Goal: Task Accomplishment & Management: Complete application form

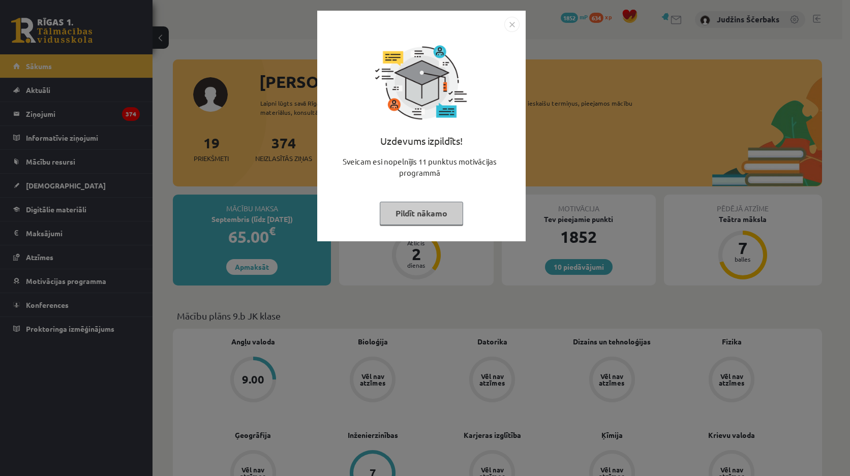
click at [365, 273] on div "Uzdevums izpildīts! Sveicam esi nopelnījis 11 punktus motivācijas programmā Pil…" at bounding box center [425, 238] width 850 height 476
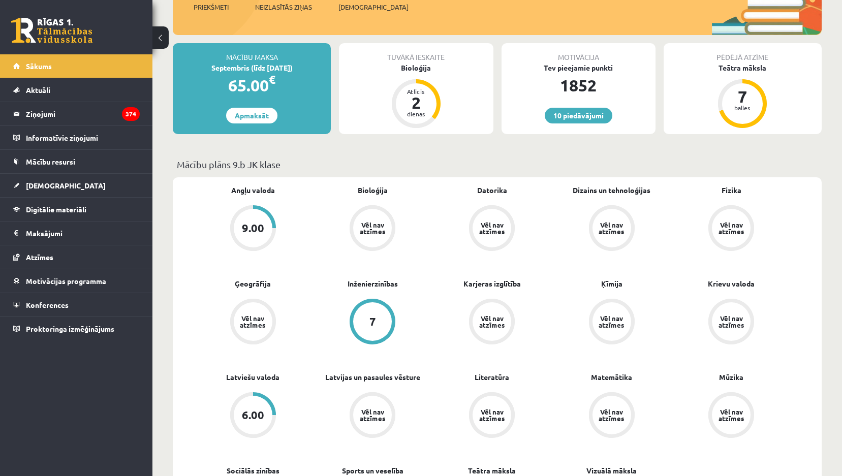
scroll to position [153, 0]
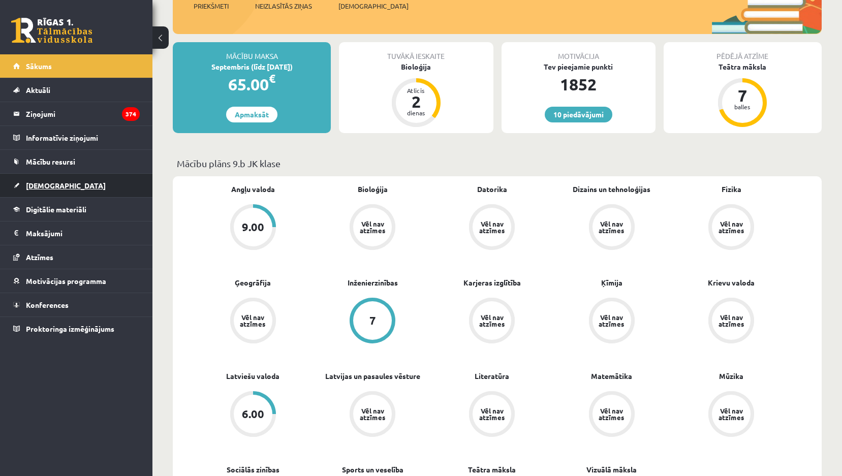
click at [65, 186] on link "[DEMOGRAPHIC_DATA]" at bounding box center [76, 185] width 127 height 23
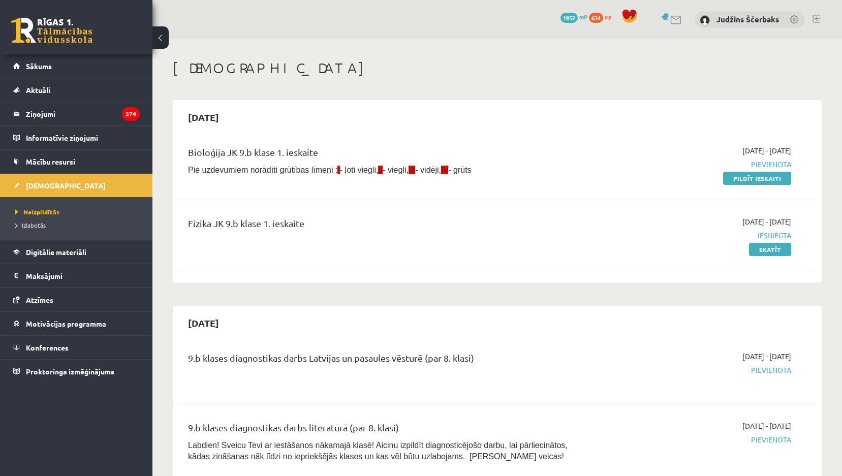
drag, startPoint x: 736, startPoint y: 176, endPoint x: 449, endPoint y: 48, distance: 314.7
click at [736, 176] on link "Pildīt ieskaiti" at bounding box center [757, 178] width 68 height 13
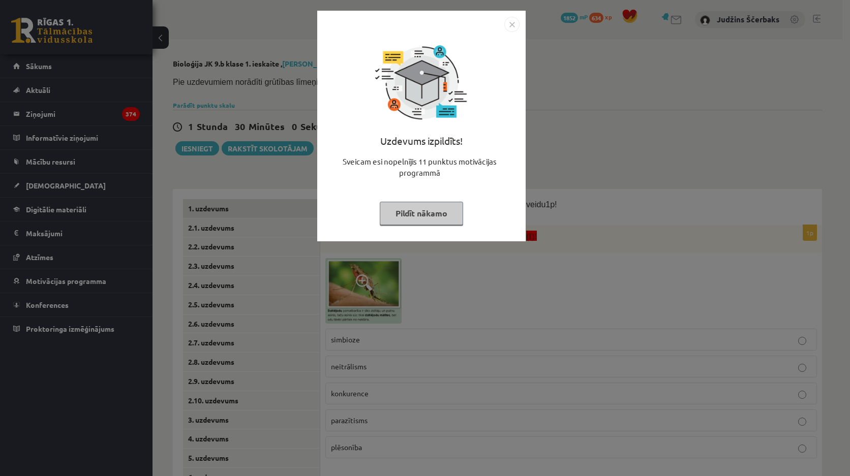
click at [603, 150] on div "Uzdevums izpildīts! Sveicam esi nopelnījis 11 punktus motivācijas programmā Pil…" at bounding box center [425, 238] width 850 height 476
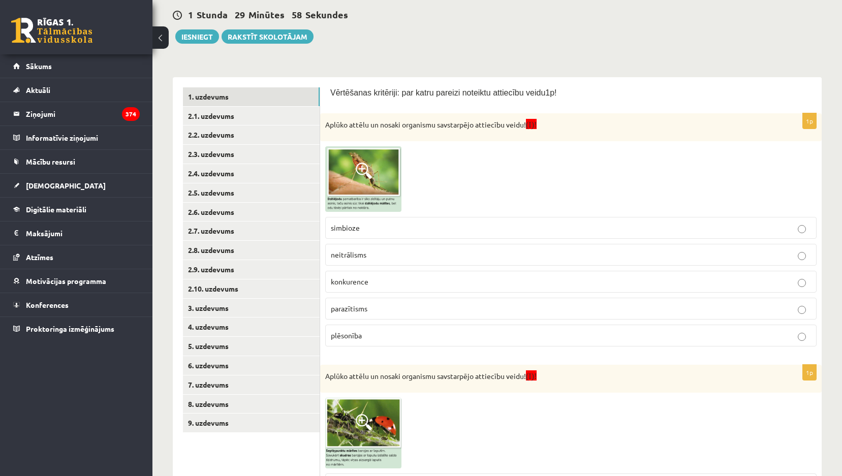
scroll to position [102, 0]
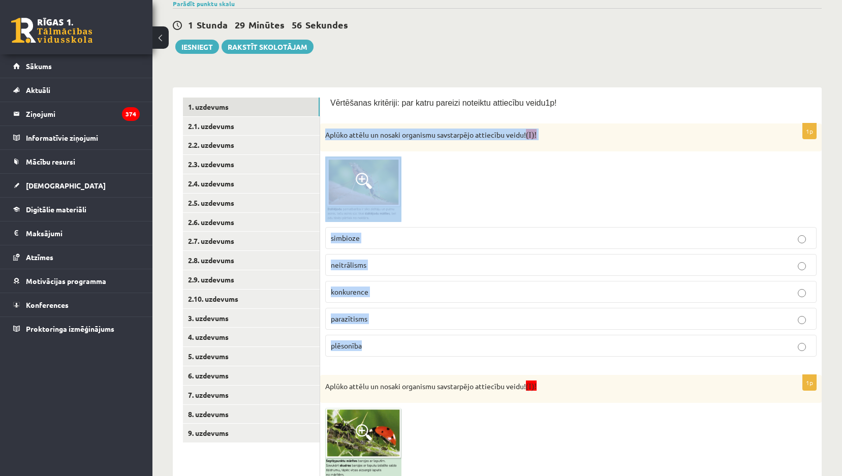
drag, startPoint x: 325, startPoint y: 132, endPoint x: 468, endPoint y: 336, distance: 248.2
click at [470, 346] on div "1p Aplūko attēlu un nosaki organismu savstarpējo attiecību veidu! (I)! simbioze…" at bounding box center [571, 244] width 502 height 241
copy div "Aplūko attēlu un nosaki organismu savstarpējo attiecību veidu! (I)! simbioze ne…"
click at [524, 171] on div at bounding box center [571, 190] width 492 height 66
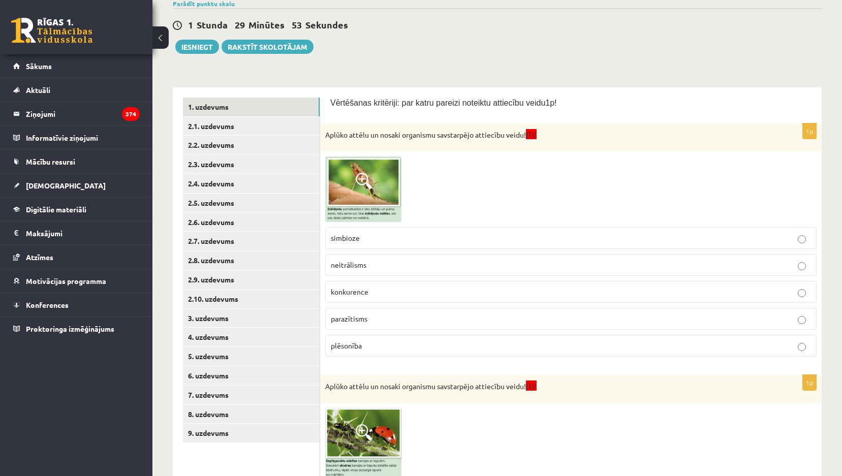
click at [358, 197] on img at bounding box center [363, 190] width 76 height 66
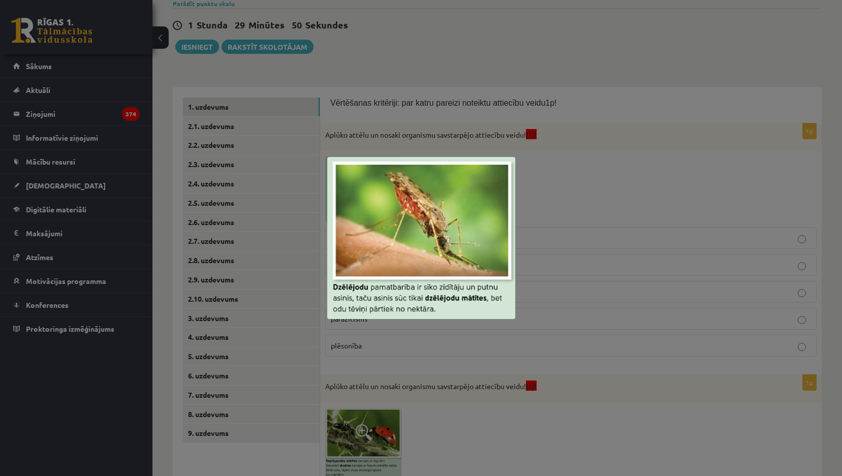
click at [571, 163] on div at bounding box center [421, 238] width 842 height 476
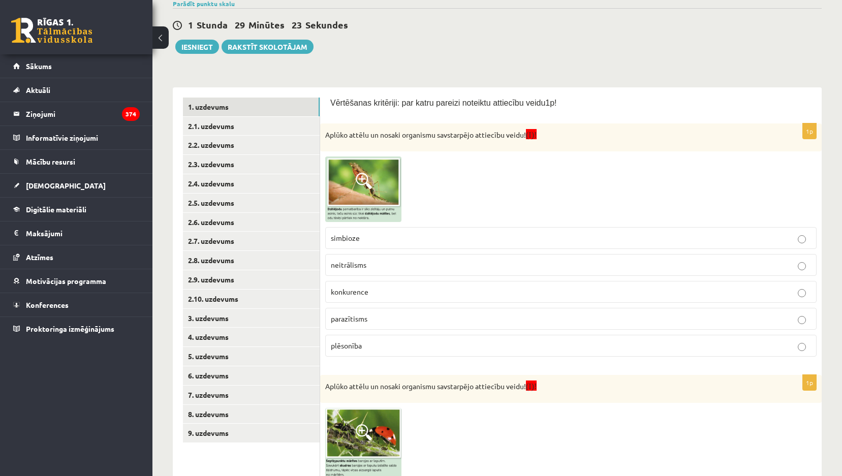
click at [346, 321] on span "parazītisms" at bounding box center [349, 318] width 37 height 9
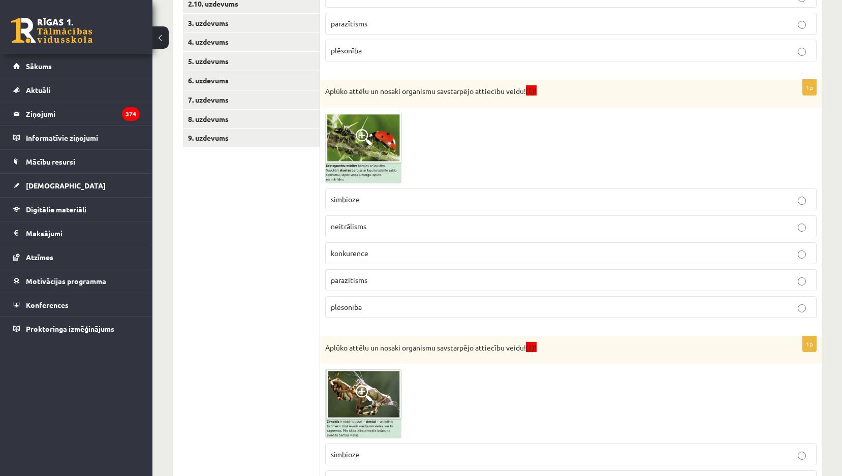
scroll to position [458, 0]
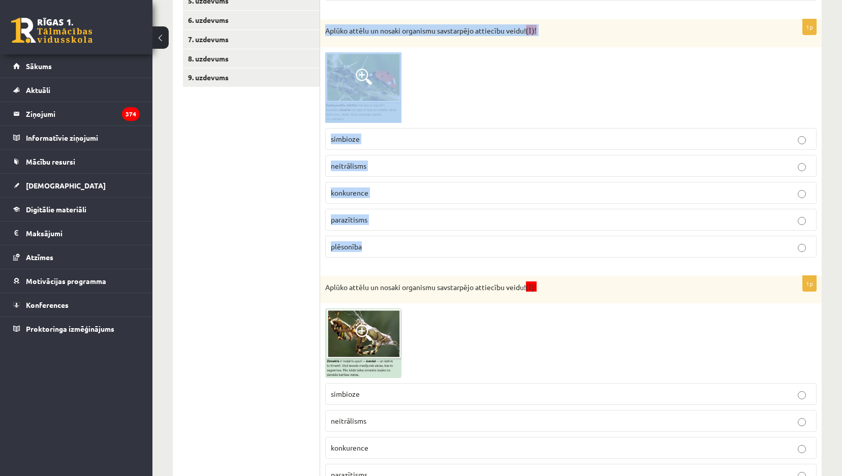
drag, startPoint x: 325, startPoint y: 29, endPoint x: 434, endPoint y: 254, distance: 250.1
click at [434, 254] on div "1p Aplūko attēlu un nosaki organismu savstarpējo attiecību veidu! (I)! simbioze…" at bounding box center [571, 142] width 502 height 247
copy div "Aplūko attēlu un nosaki organismu savstarpējo attiecību veidu! (I)! simbioze ne…"
click at [481, 86] on div at bounding box center [571, 87] width 492 height 71
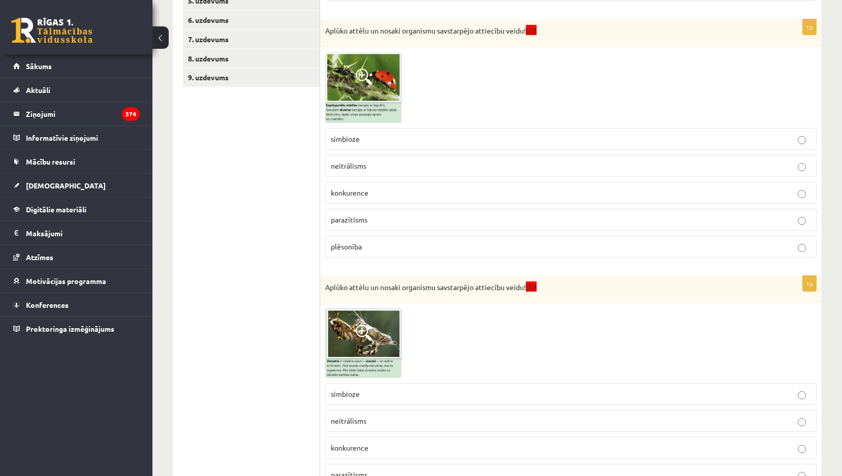
click at [358, 45] on div "Aplūko attēlu un nosaki organismu savstarpējo attiecību veidu! (I)!" at bounding box center [571, 33] width 502 height 28
click at [356, 64] on img at bounding box center [363, 87] width 76 height 71
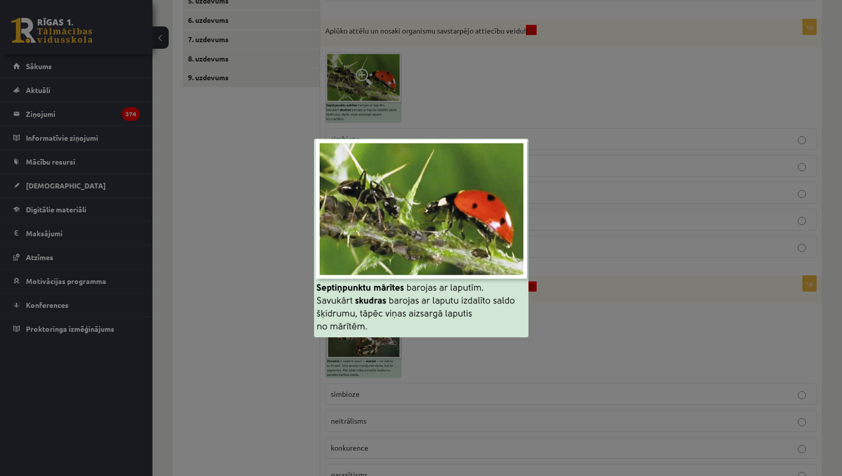
click at [599, 156] on div at bounding box center [421, 238] width 842 height 476
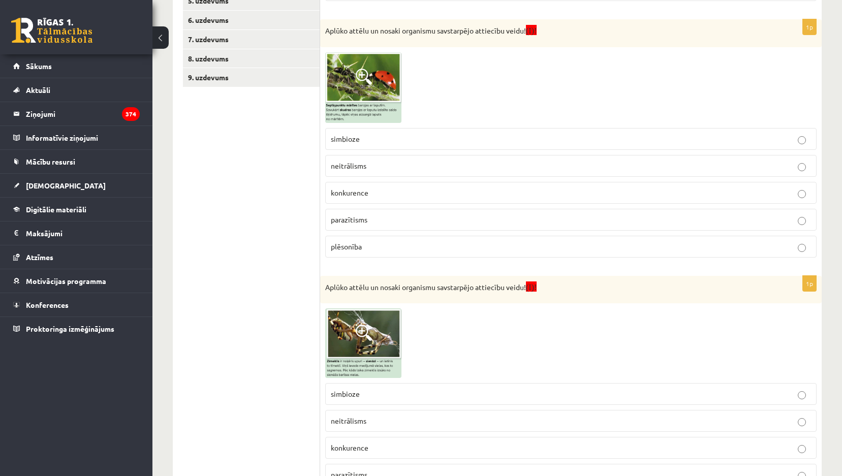
click at [358, 149] on label "simbioze" at bounding box center [571, 139] width 492 height 22
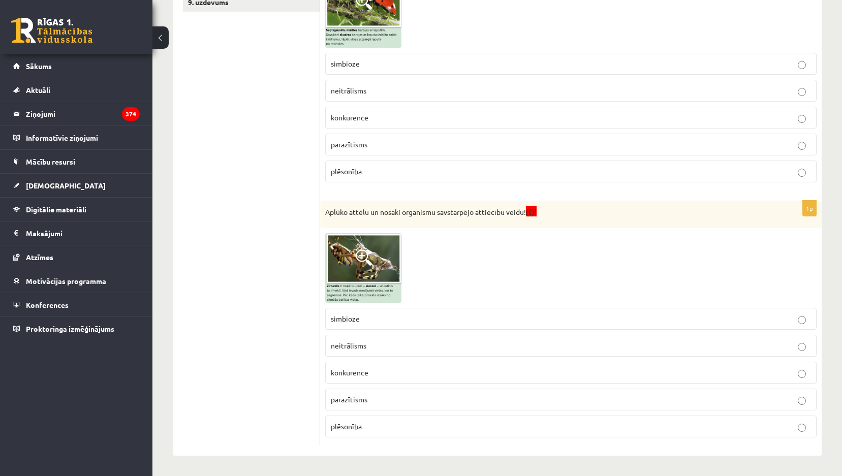
scroll to position [533, 0]
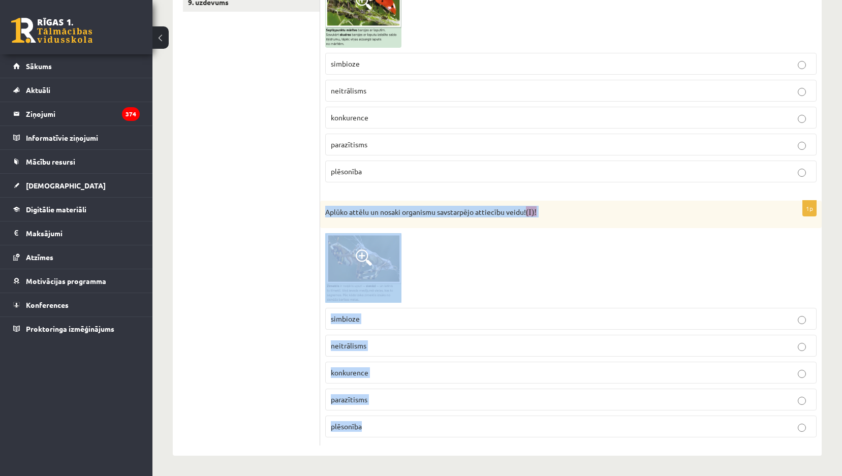
drag, startPoint x: 326, startPoint y: 214, endPoint x: 421, endPoint y: 436, distance: 242.1
click at [422, 438] on div "1p Aplūko attēlu un nosaki organismu savstarpējo attiecību veidu! (I)! simbioze…" at bounding box center [571, 323] width 502 height 245
copy div "Aplūko attēlu un nosaki organismu savstarpējo attiecību veidu! (I)! simbioze ne…"
click at [537, 231] on div "1p Aplūko attēlu un nosaki organismu savstarpējo attiecību veidu! (I)! simbioze…" at bounding box center [571, 323] width 502 height 245
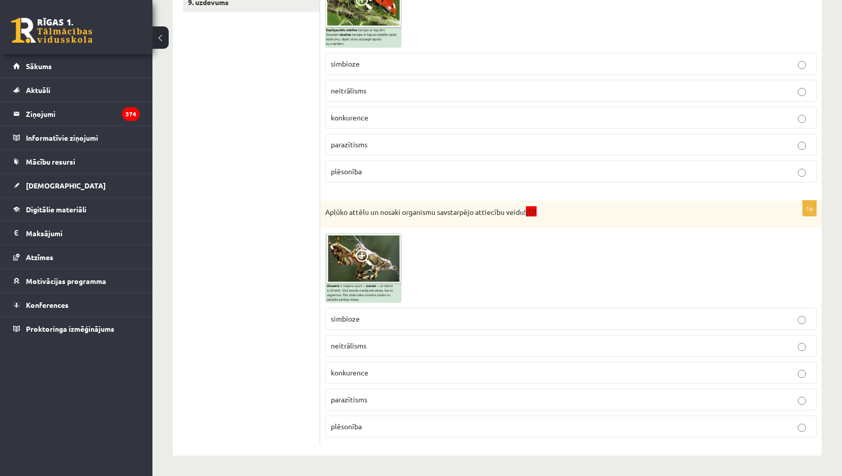
click at [382, 267] on img at bounding box center [363, 268] width 76 height 70
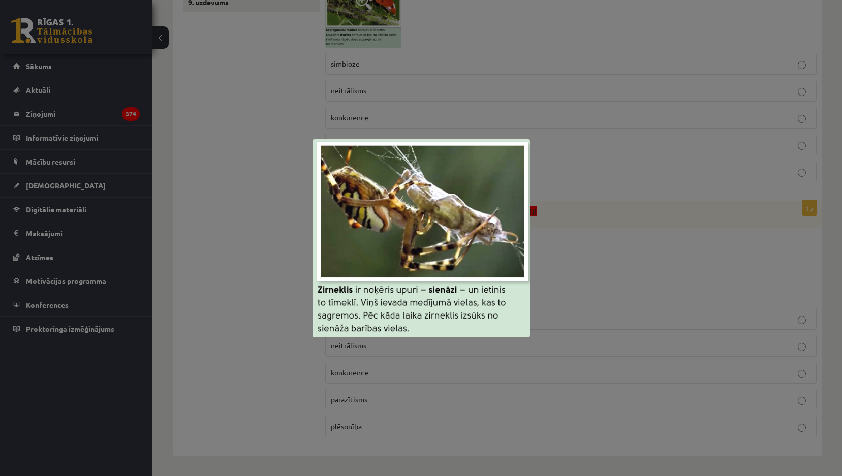
click at [584, 141] on div at bounding box center [421, 238] width 842 height 476
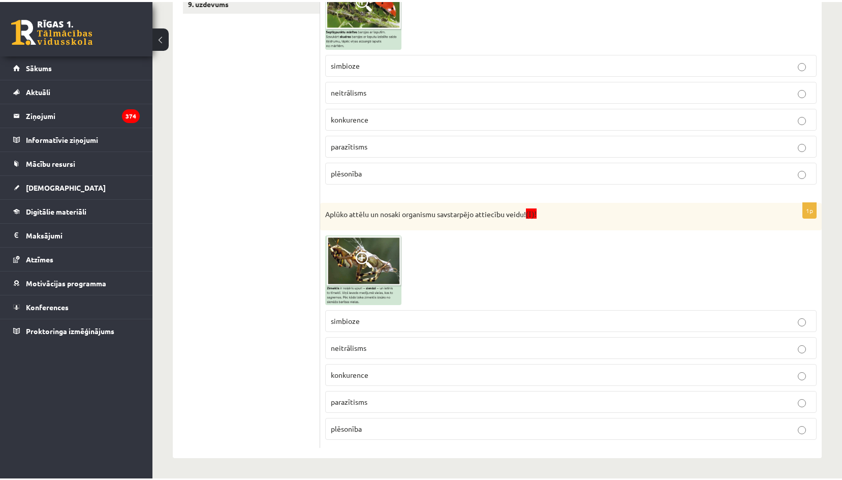
scroll to position [530, 0]
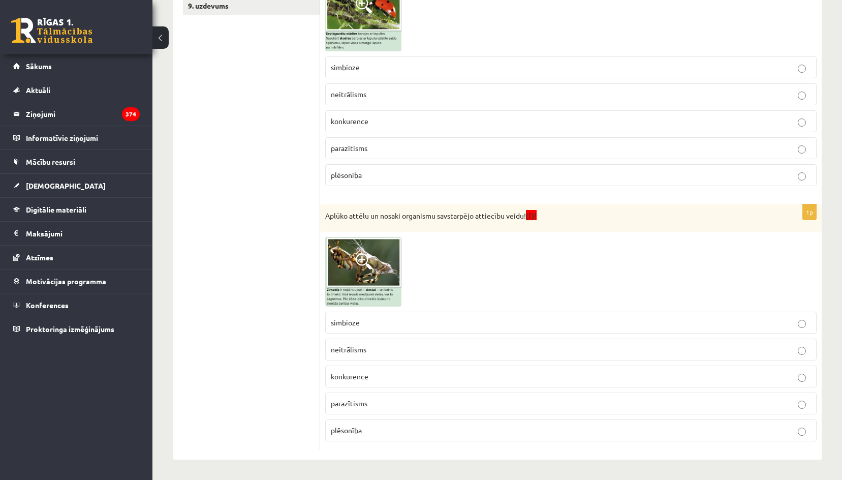
click at [401, 320] on p "simbioze" at bounding box center [571, 322] width 480 height 11
click at [340, 275] on img at bounding box center [363, 272] width 76 height 70
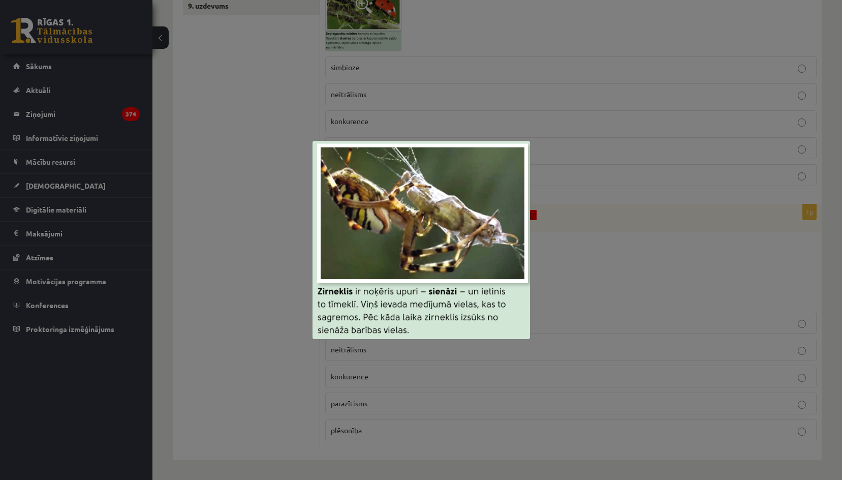
click at [287, 298] on div at bounding box center [421, 240] width 842 height 480
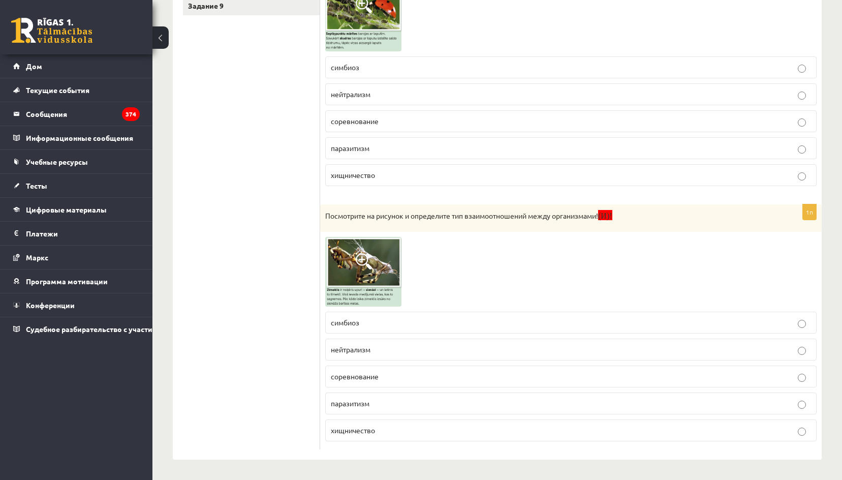
click at [431, 436] on label "хищничество" at bounding box center [571, 430] width 492 height 22
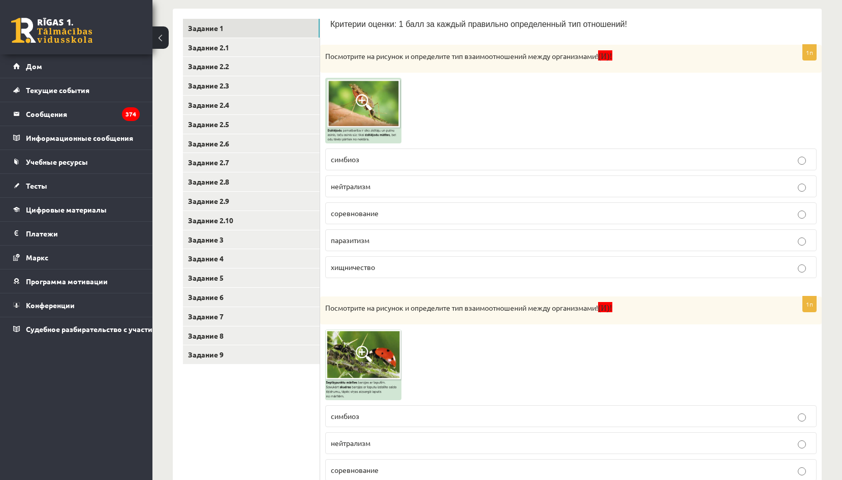
scroll to position [174, 0]
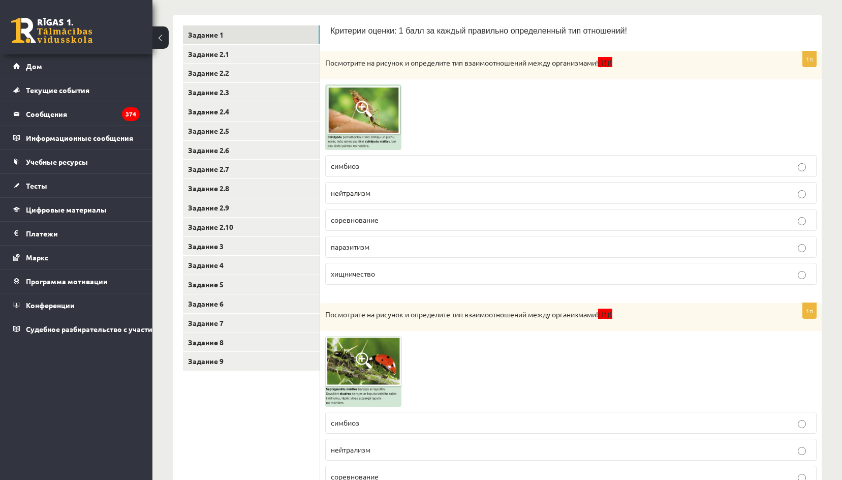
click at [389, 123] on img at bounding box center [363, 117] width 76 height 66
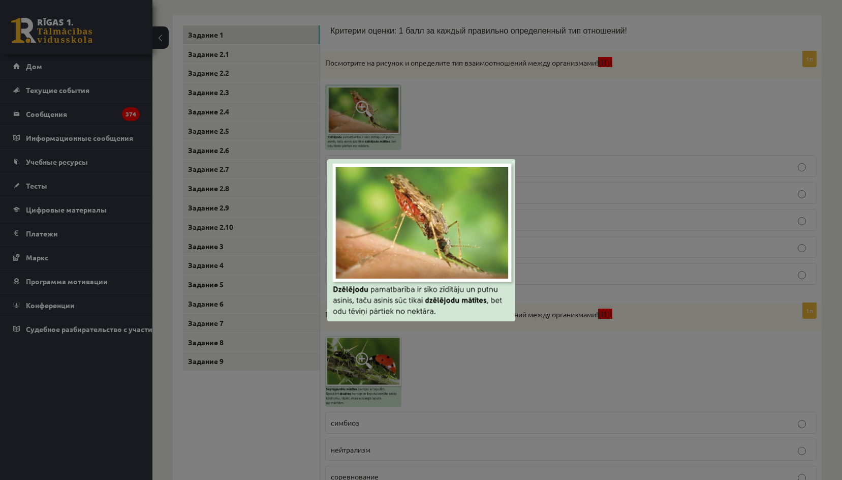
click at [419, 123] on div at bounding box center [421, 240] width 842 height 480
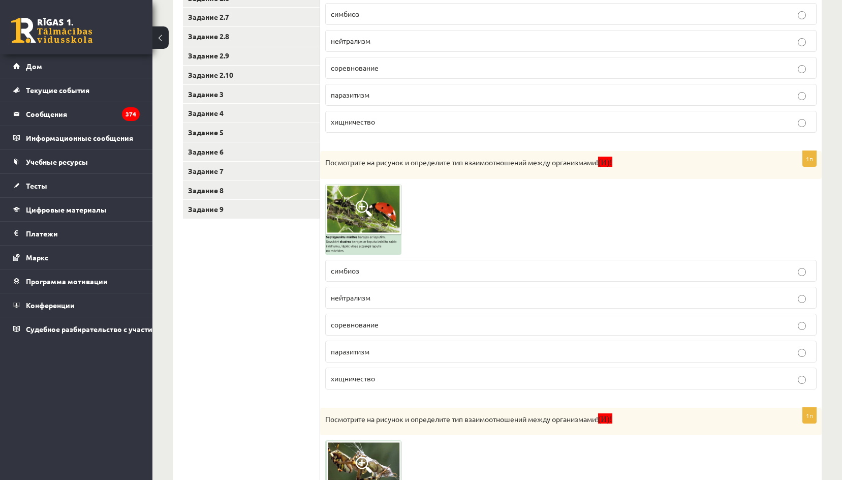
scroll to position [377, 0]
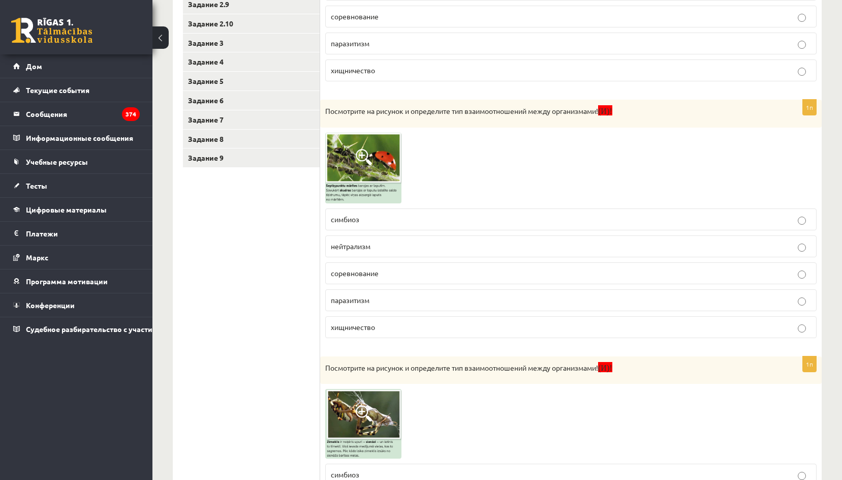
click at [381, 161] on img at bounding box center [363, 168] width 76 height 71
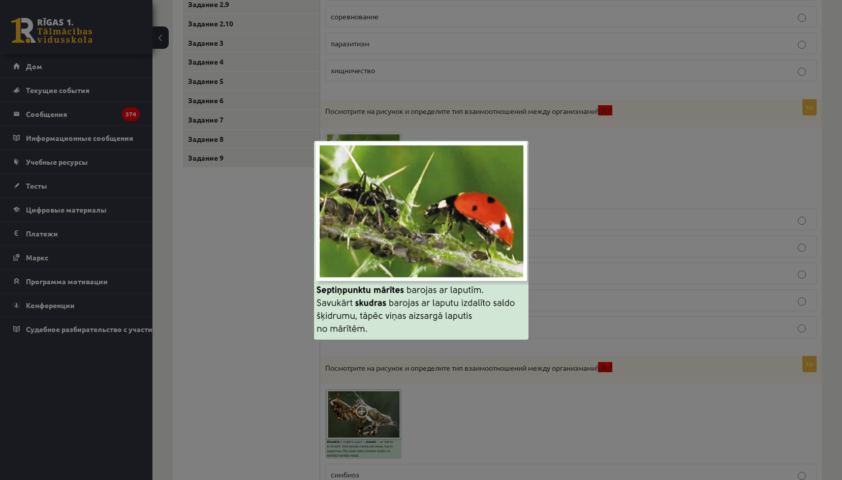
click at [590, 196] on div at bounding box center [421, 240] width 842 height 480
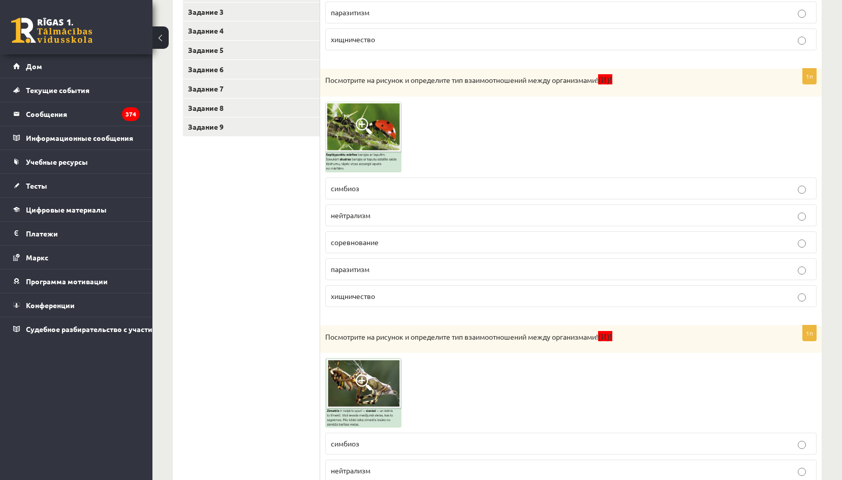
scroll to position [530, 0]
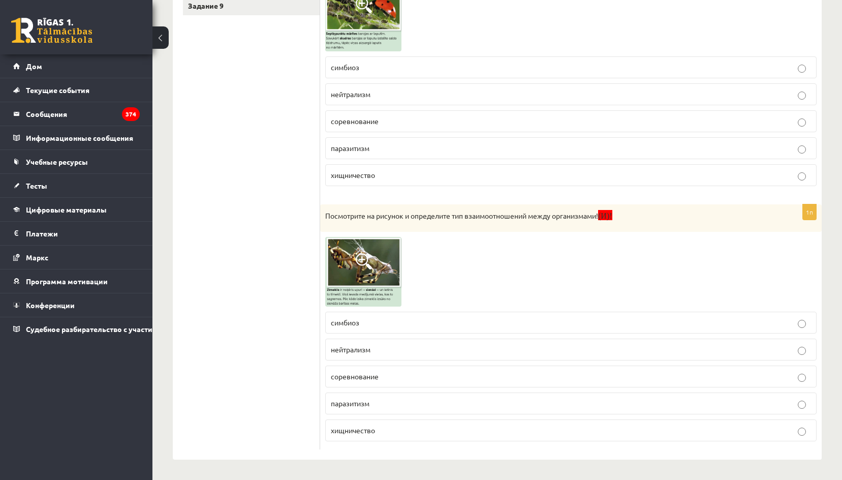
click at [389, 38] on img at bounding box center [363, 16] width 76 height 71
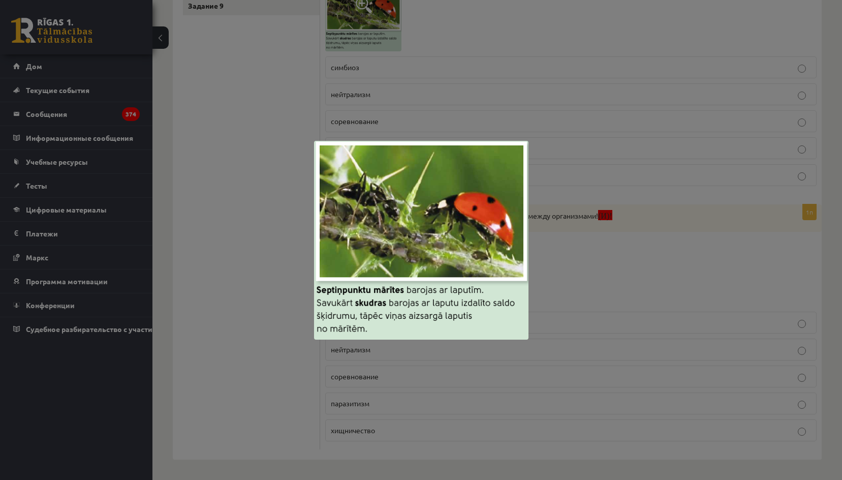
click at [454, 57] on div at bounding box center [421, 240] width 842 height 480
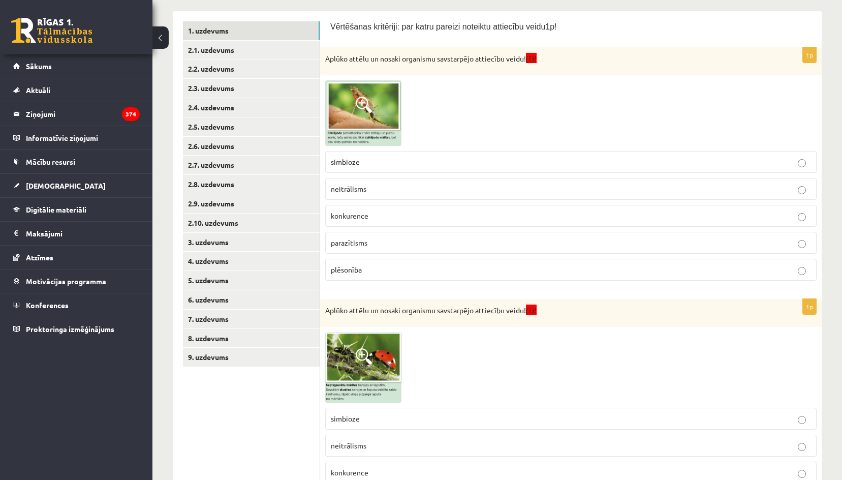
scroll to position [21, 0]
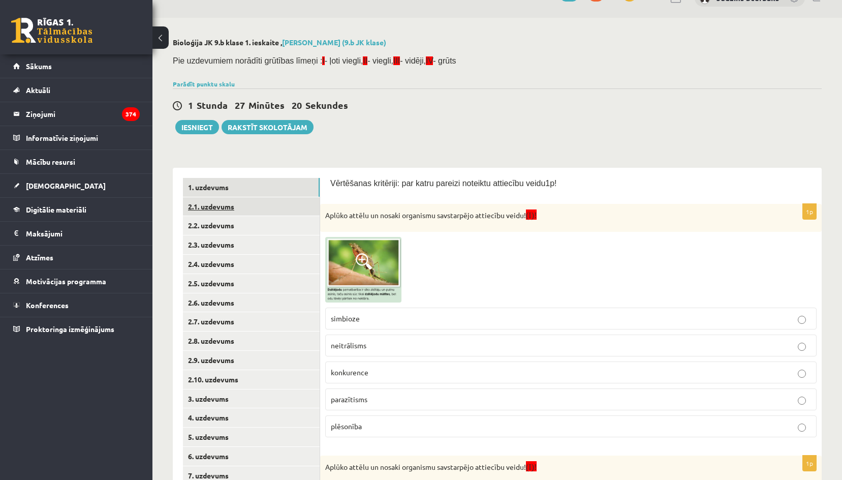
click at [228, 199] on link "2.1. uzdevums" at bounding box center [251, 206] width 137 height 19
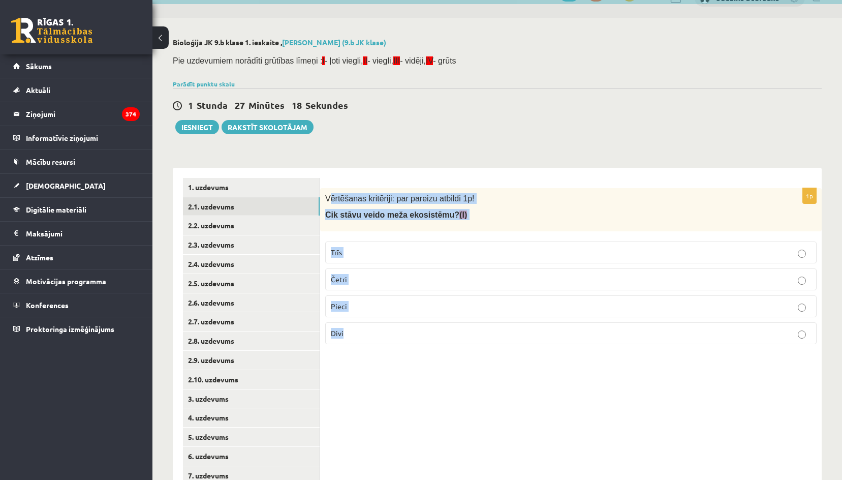
drag, startPoint x: 328, startPoint y: 197, endPoint x: 433, endPoint y: 337, distance: 174.7
click at [433, 338] on div "1p Vērtēšanas kritēriji: par pareizu atbildi 1p! Cik stāvu veido meža ekosistēm…" at bounding box center [571, 270] width 502 height 164
copy div "ērtēšanas kritēriji: par pareizu atbildi 1p! Cik stāvu veido meža ekosistēmu? (…"
click at [496, 199] on p "Vērtēšanas kritēriji: par pareizu atbildi 1p!" at bounding box center [545, 198] width 441 height 11
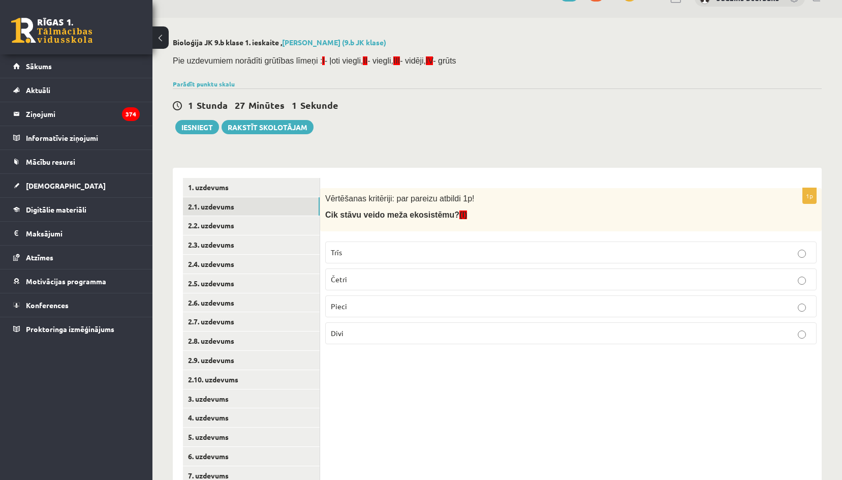
click at [376, 307] on p "Pieci" at bounding box center [571, 306] width 480 height 11
click at [460, 219] on span "(I)" at bounding box center [464, 214] width 8 height 9
click at [453, 218] on p "Cik stāvu veido meža ekosistēmu? (I)" at bounding box center [545, 214] width 441 height 11
click at [246, 228] on link "2.2. uzdevums" at bounding box center [251, 225] width 137 height 19
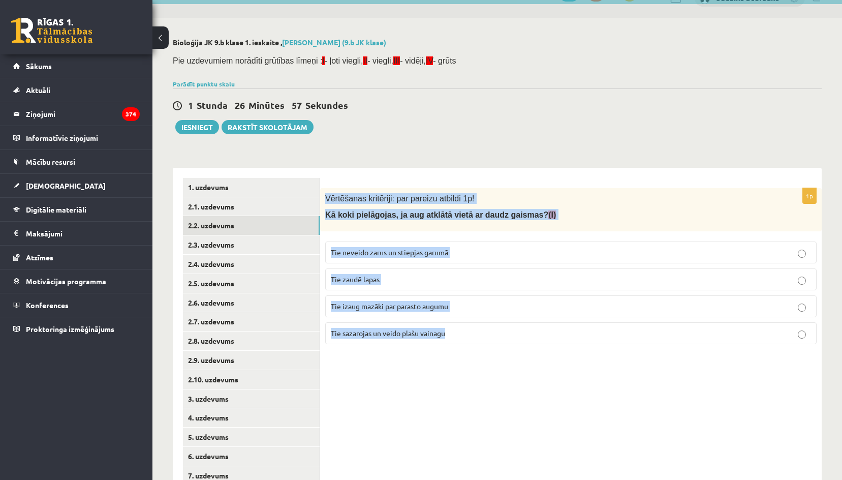
drag, startPoint x: 323, startPoint y: 197, endPoint x: 474, endPoint y: 358, distance: 221.2
click at [474, 358] on div "1p Vērtēšanas kritēriji: par pareizu atbildi 1p! Kā koki pielāgojas, ja aug atk…" at bounding box center [571, 351] width 502 height 366
copy div "Vērtēšanas kritēriji: par pareizu atbildi 1p! Kā koki pielāgojas, ja aug atklāt…"
click at [561, 175] on div "1p Vērtēšanas kritēriji: par pareizu atbildi 1p! Kā koki pielāgojas, ja aug atk…" at bounding box center [571, 351] width 502 height 366
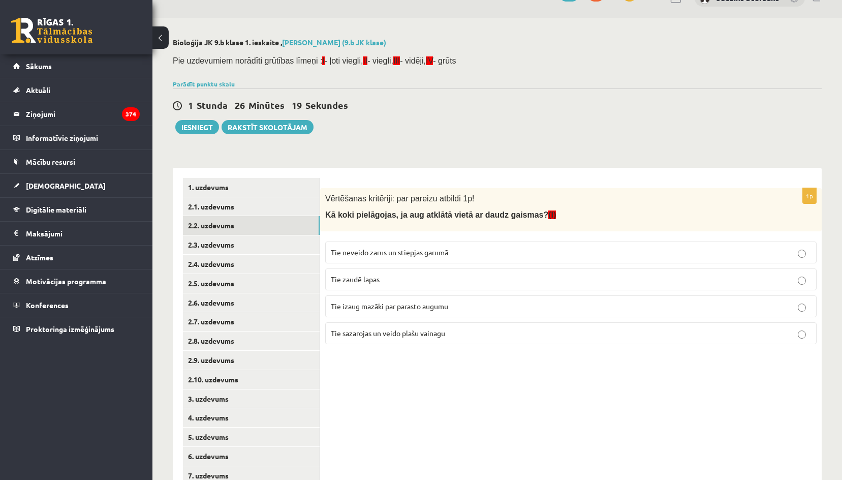
click at [370, 331] on span "Tie sazarojas un veido plašu vainagu" at bounding box center [388, 332] width 114 height 9
click at [235, 242] on link "2.3. uzdevums" at bounding box center [251, 244] width 137 height 19
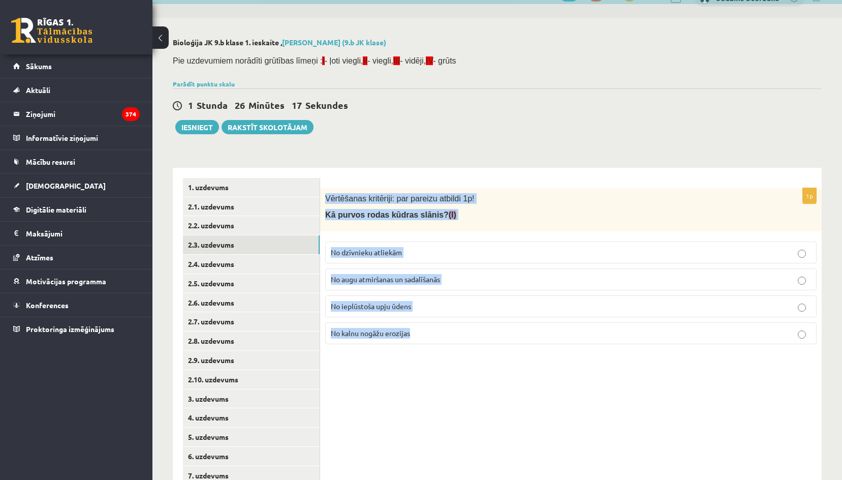
drag, startPoint x: 324, startPoint y: 197, endPoint x: 439, endPoint y: 305, distance: 157.9
click at [445, 325] on div "1p Vērtēšanas kritēriji: par pareizu atbildi 1p! Kā purvos rodas kūdras slānis?…" at bounding box center [571, 270] width 502 height 164
drag, startPoint x: 372, startPoint y: 193, endPoint x: 333, endPoint y: 199, distance: 38.7
click at [371, 193] on div "Vērtēšanas kritēriji: par pareizu atbildi 1p! Kā purvos rodas kūdras slānis? (I)" at bounding box center [571, 209] width 502 height 43
click at [326, 208] on div "Vērtēšanas kritēriji: par pareizu atbildi 1p! Kā purvos rodas kūdras slānis? (I)" at bounding box center [571, 209] width 502 height 43
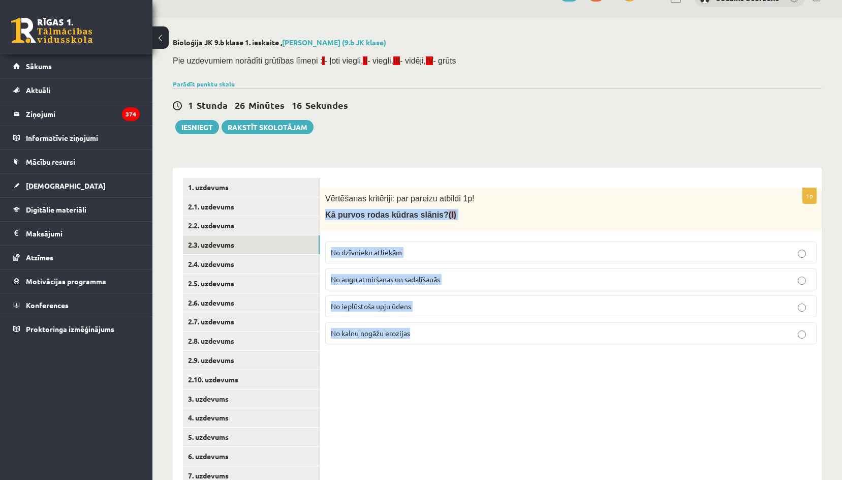
drag, startPoint x: 326, startPoint y: 216, endPoint x: 443, endPoint y: 347, distance: 176.0
click at [443, 347] on div "1p Vērtēšanas kritēriji: par pareizu atbildi 1p! Kā purvos rodas kūdras slānis?…" at bounding box center [571, 270] width 502 height 164
copy div "Kā purvos rodas kūdras slānis? (I) No dzīvnieku atliekām No augu atmiršanas un …"
click at [464, 232] on div "1p Vērtēšanas kritēriji: par pareizu atbildi 1p! Kā purvos rodas kūdras slānis?…" at bounding box center [571, 270] width 502 height 164
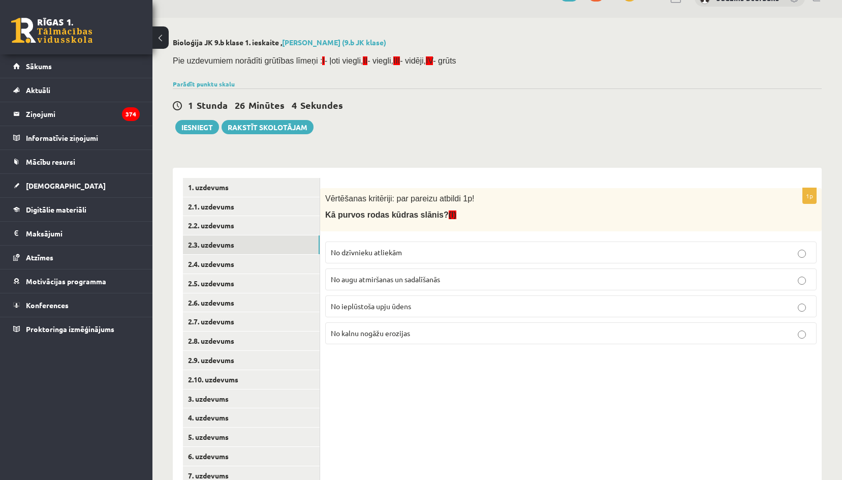
click at [381, 276] on span "No augu atmiršanas un sadalīšanās" at bounding box center [385, 279] width 109 height 9
click at [214, 274] on link "2.5. uzdevums" at bounding box center [251, 283] width 137 height 19
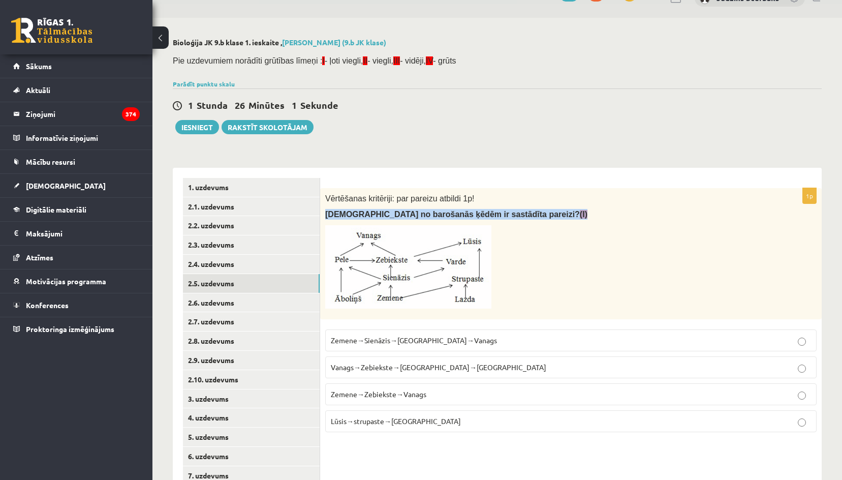
drag, startPoint x: 323, startPoint y: 215, endPoint x: 499, endPoint y: 209, distance: 176.5
click at [499, 209] on div "Vērtēšanas kritēriji: par pareizu atbildi 1p! Kura no barošanās ķēdēm ir sastād…" at bounding box center [571, 253] width 502 height 131
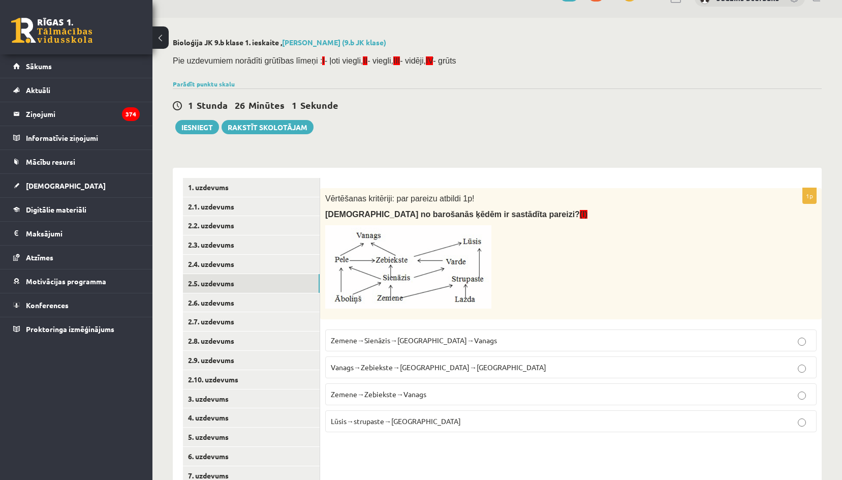
click at [519, 244] on p at bounding box center [545, 266] width 441 height 83
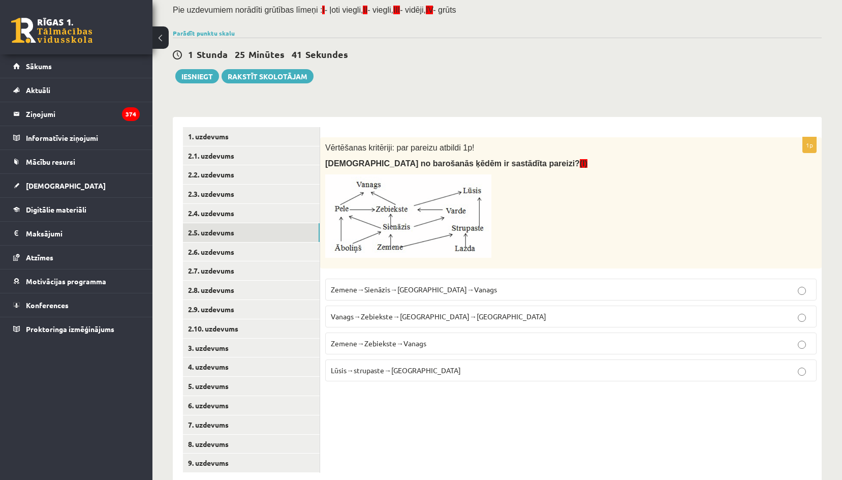
click at [393, 290] on span "Zemene→Sienāzis→Zebiekste→Vanags" at bounding box center [414, 289] width 166 height 9
click at [226, 253] on link "2.6. uzdevums" at bounding box center [251, 251] width 137 height 19
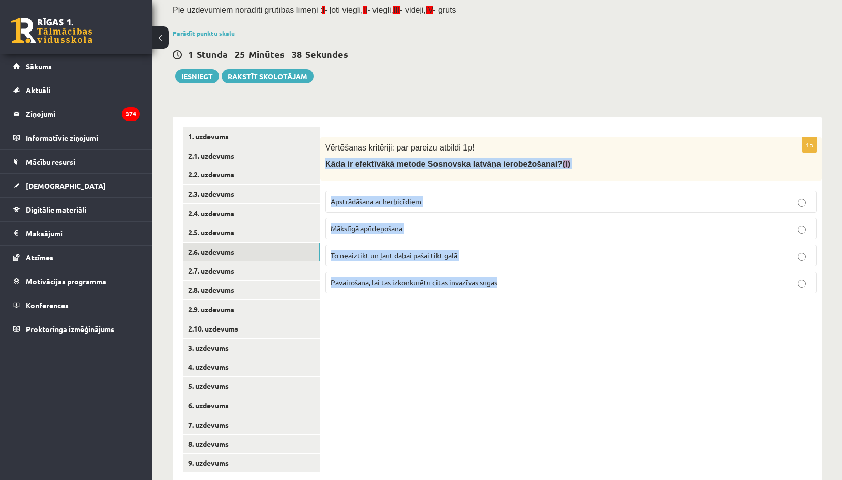
drag, startPoint x: 335, startPoint y: 166, endPoint x: 518, endPoint y: 288, distance: 219.9
click at [518, 288] on div "1p Vērtēšanas kritēriji: par pareizu atbildi 1p! Kāda ir efektīvākā metode Sosn…" at bounding box center [571, 219] width 502 height 164
copy div "Kāda ir efektīvākā metode Sosnovska latvāņa ierobežošanai? (I) Apstrādāšana ar …"
click at [501, 318] on div "1p Vērtēšanas kritēriji: par pareizu atbildi 1p! Kāda ir efektīvākā metode Sosn…" at bounding box center [571, 300] width 502 height 366
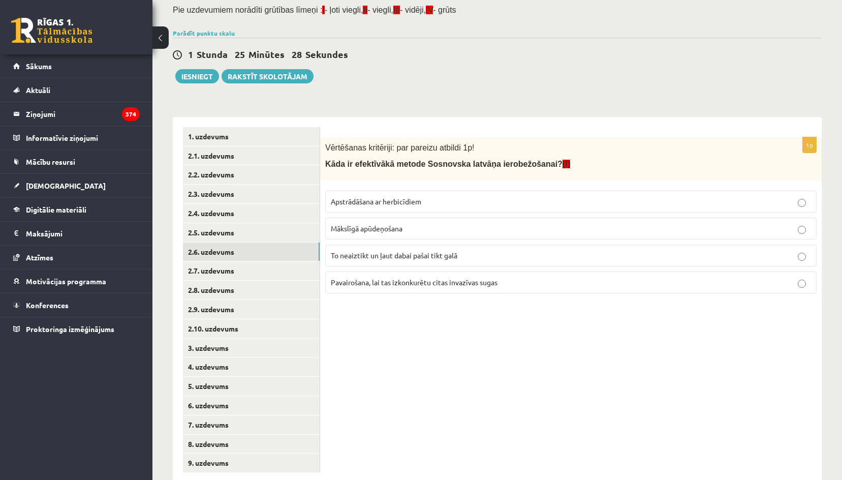
click at [401, 201] on span "Apstrādāšana ar herbicīdiem" at bounding box center [376, 201] width 90 height 9
click at [215, 271] on link "2.7. uzdevums" at bounding box center [251, 270] width 137 height 19
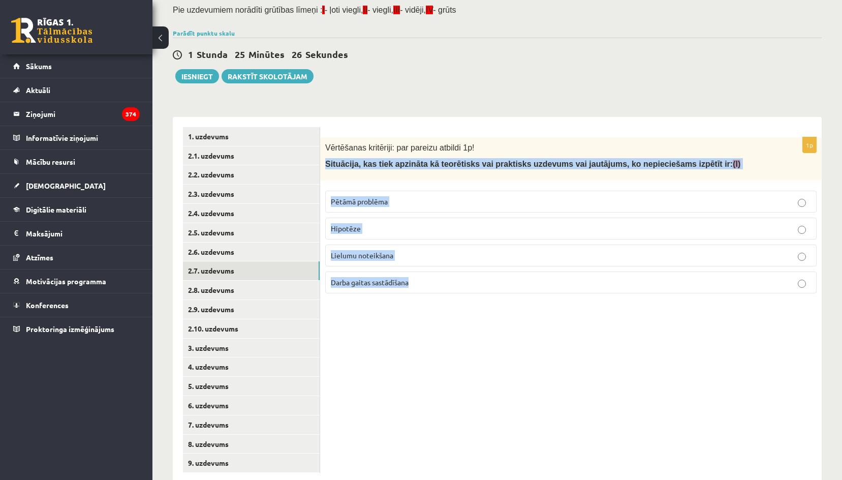
drag, startPoint x: 323, startPoint y: 165, endPoint x: 642, endPoint y: 283, distance: 339.2
click at [642, 283] on div "1p Vērtēšanas kritēriji: par pareizu atbildi 1p! Situācija, kas tiek apzināta k…" at bounding box center [571, 219] width 502 height 164
copy div "Situācija, kas tiek apzināta kā teorētisks vai praktisks uzdevums vai jautājums…"
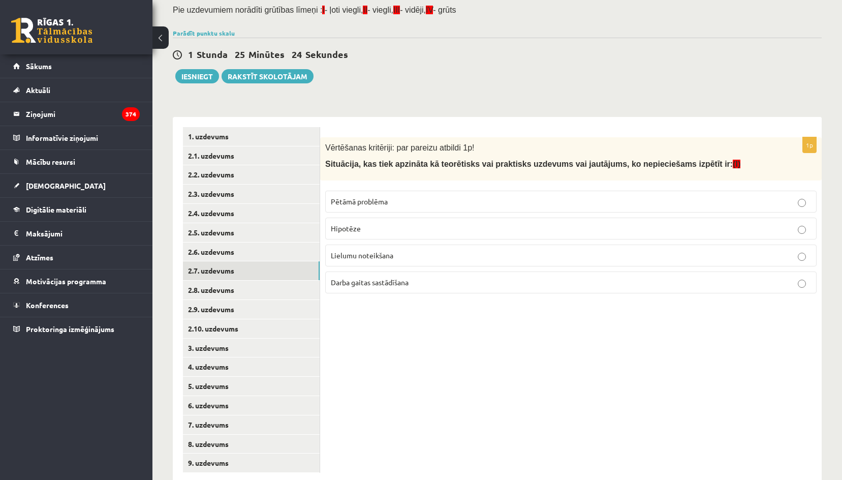
click at [520, 145] on p "Vērtēšanas kritēriji: par pareizu atbildi 1p!" at bounding box center [545, 147] width 441 height 11
click at [372, 204] on span "Pētāmā problēma" at bounding box center [359, 201] width 57 height 9
drag, startPoint x: 239, startPoint y: 294, endPoint x: 248, endPoint y: 285, distance: 12.2
click at [239, 294] on link "2.8. uzdevums" at bounding box center [251, 290] width 137 height 19
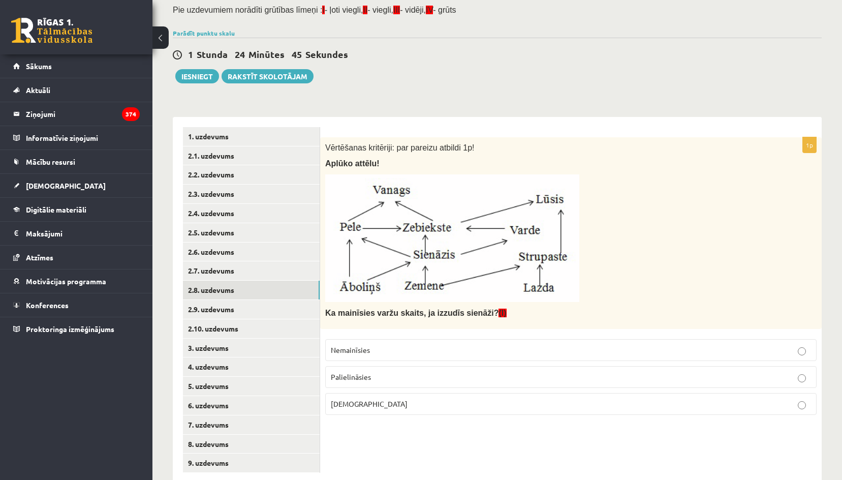
click at [374, 414] on label "Samazināsies" at bounding box center [571, 404] width 492 height 22
click at [225, 303] on link "2.9. uzdevums" at bounding box center [251, 309] width 137 height 19
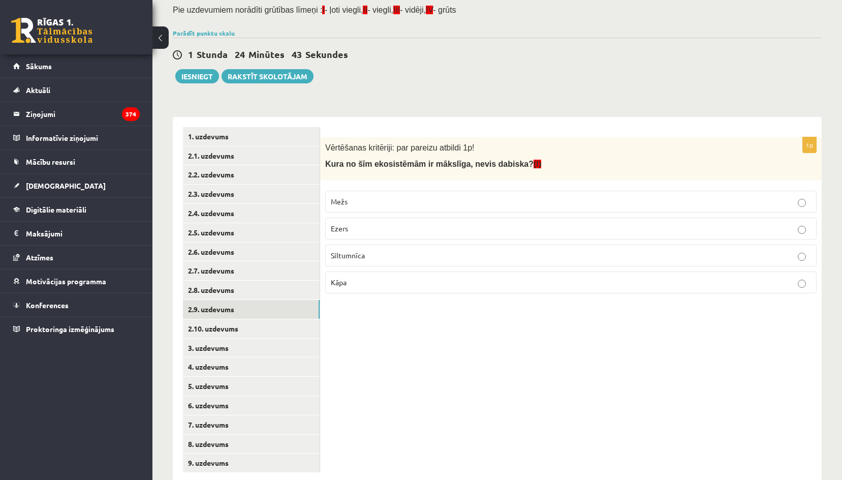
click at [328, 162] on span "Kura no šīm ekosistēmām ir mākslīga, nevis dabiska? (I)" at bounding box center [433, 164] width 216 height 9
drag, startPoint x: 330, startPoint y: 162, endPoint x: 393, endPoint y: 277, distance: 130.6
click at [393, 277] on div "1p Vērtēšanas kritēriji: par pareizu atbildi 1p! Kura no šīm ekosistēmām ir māk…" at bounding box center [571, 219] width 502 height 164
click at [343, 139] on div "Vērtēšanas kritēriji: par pareizu atbildi 1p! Kura no šīm ekosistēmām ir mākslī…" at bounding box center [571, 158] width 502 height 43
drag, startPoint x: 326, startPoint y: 164, endPoint x: 376, endPoint y: 276, distance: 122.2
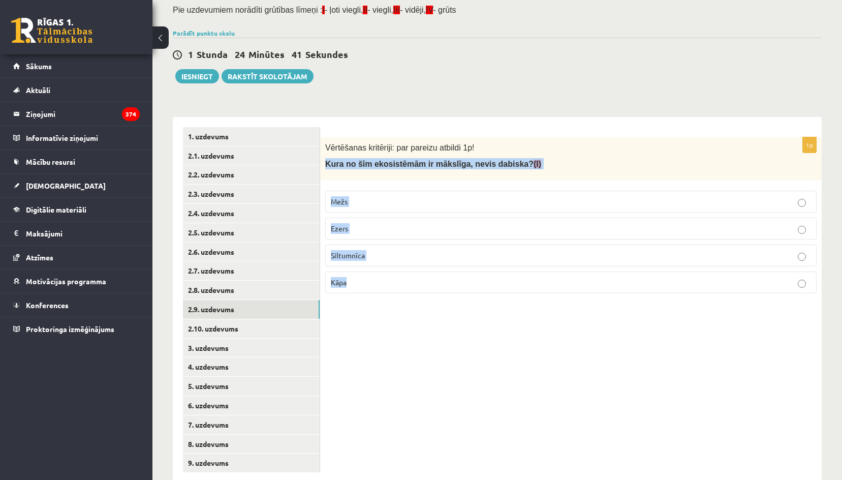
click at [376, 276] on div "1p Vērtēšanas kritēriji: par pareizu atbildi 1p! Kura no šīm ekosistēmām ir māk…" at bounding box center [571, 219] width 502 height 164
copy div "Kura no šīm ekosistēmām ir mākslīga, nevis dabiska? (I) Mežs Ezers Siltumnīca K…"
click at [555, 141] on div "Vērtēšanas kritēriji: par pareizu atbildi 1p! Kura no šīm ekosistēmām ir mākslī…" at bounding box center [571, 158] width 502 height 43
click at [361, 263] on label "Siltumnīca" at bounding box center [571, 256] width 492 height 22
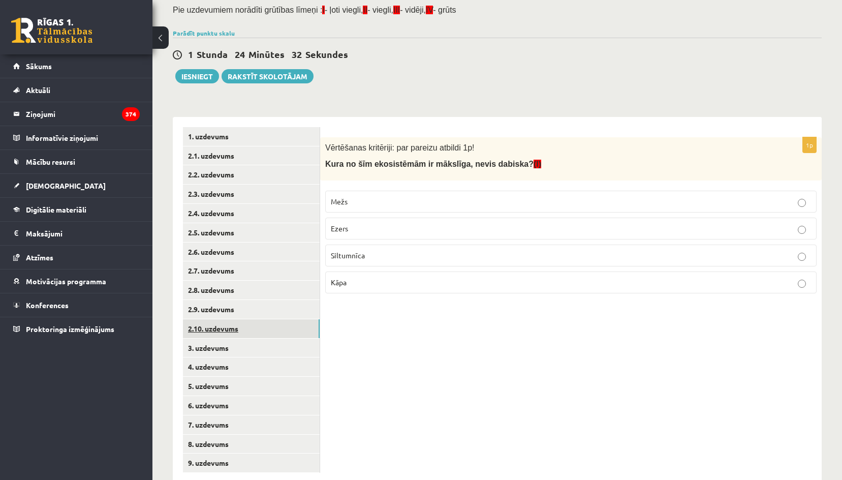
click at [207, 327] on link "2.10. uzdevums" at bounding box center [251, 328] width 137 height 19
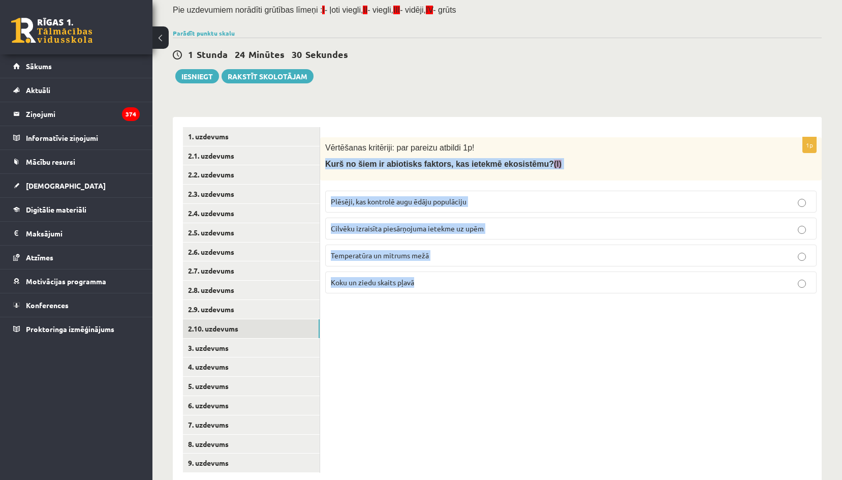
drag, startPoint x: 388, startPoint y: 206, endPoint x: 483, endPoint y: 300, distance: 133.0
click at [483, 300] on div "1p Vērtēšanas kritēriji: par pareizu atbildi 1p! Kurš no šiem ir abiotisks fakt…" at bounding box center [571, 219] width 502 height 164
copy div "Kurš no šiem ir abiotisks faktors, kas ietekmē ekosistēmu? (I) Plēsēji, kas kon…"
click at [477, 319] on div "1p Vērtēšanas kritēriji: par pareizu atbildi 1p! Kurš no šiem ir abiotisks fakt…" at bounding box center [571, 300] width 502 height 366
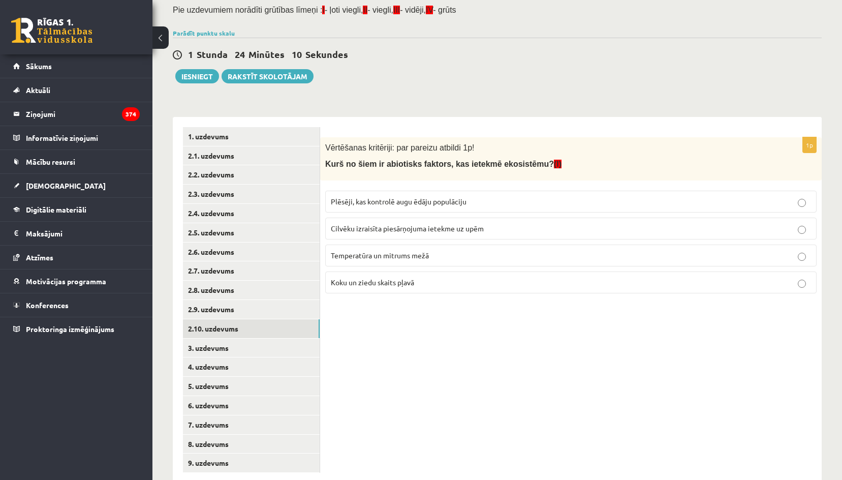
click at [433, 253] on p "Temperatūra un mitrums mežā" at bounding box center [571, 255] width 480 height 11
click at [215, 345] on link "3. uzdevums" at bounding box center [251, 348] width 137 height 19
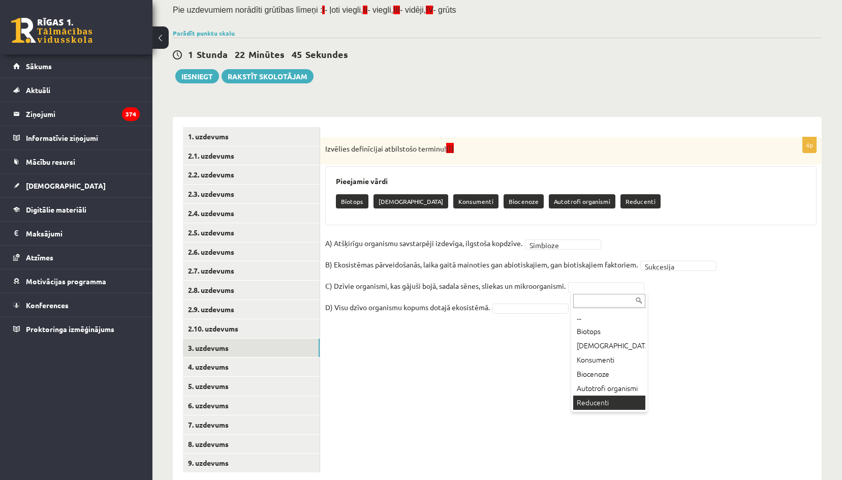
drag, startPoint x: 598, startPoint y: 401, endPoint x: 601, endPoint y: 390, distance: 11.6
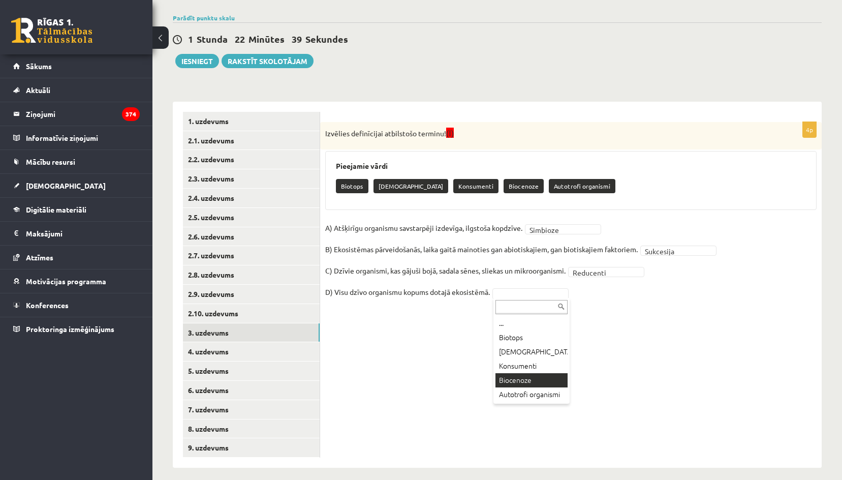
scroll to position [96, 0]
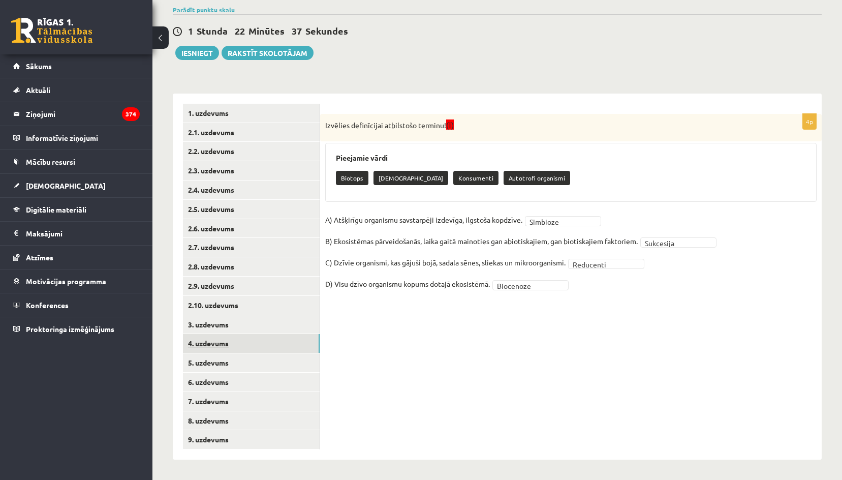
click at [210, 342] on link "4. uzdevums" at bounding box center [251, 343] width 137 height 19
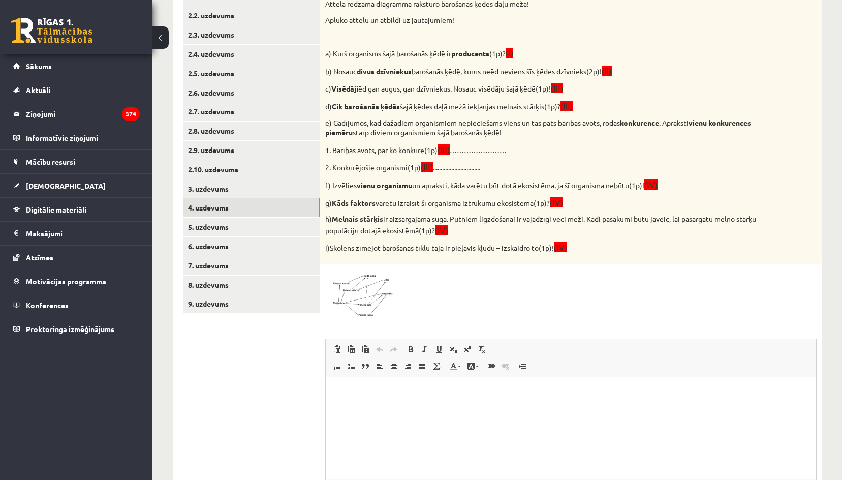
scroll to position [198, 0]
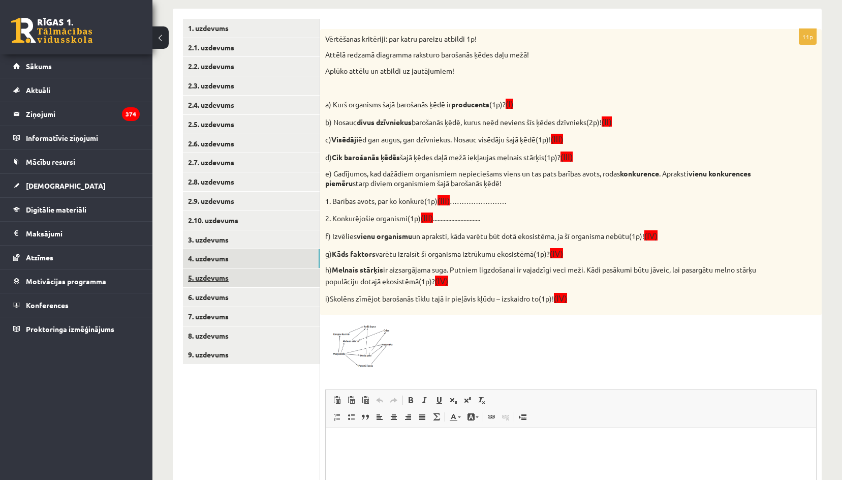
click at [246, 272] on link "5. uzdevums" at bounding box center [251, 277] width 137 height 19
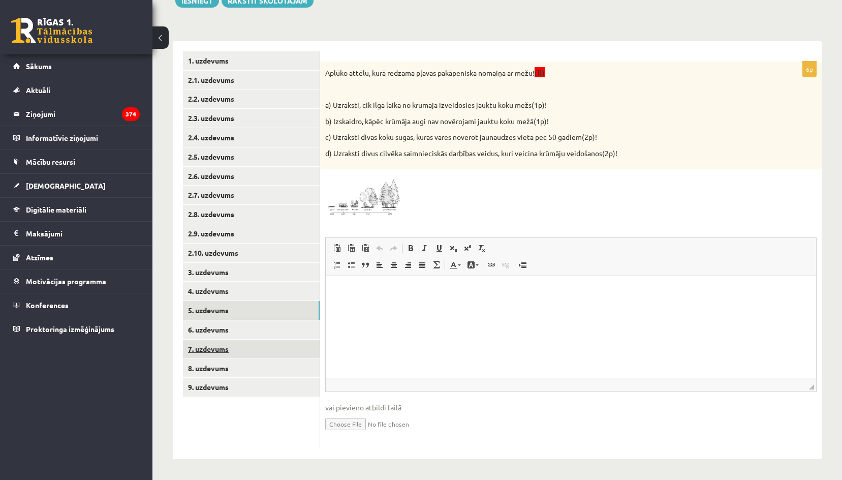
scroll to position [0, 0]
click at [221, 331] on link "6. uzdevums" at bounding box center [251, 329] width 137 height 19
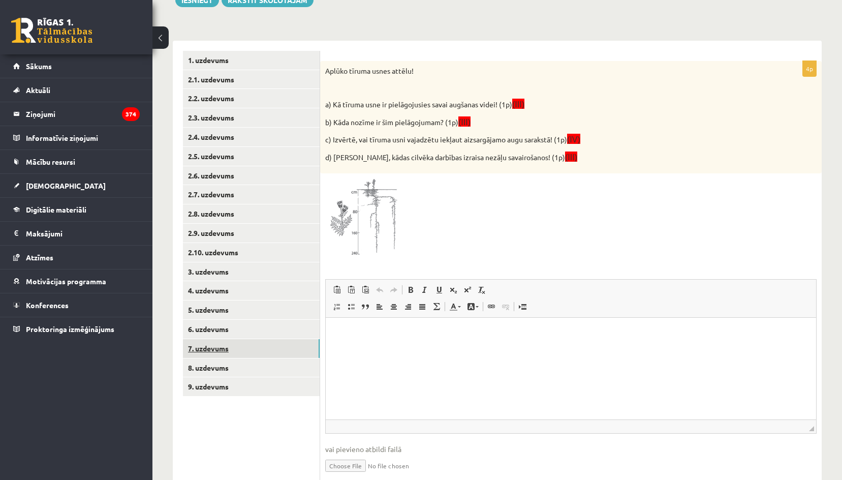
click at [216, 353] on link "7. uzdevums" at bounding box center [251, 348] width 137 height 19
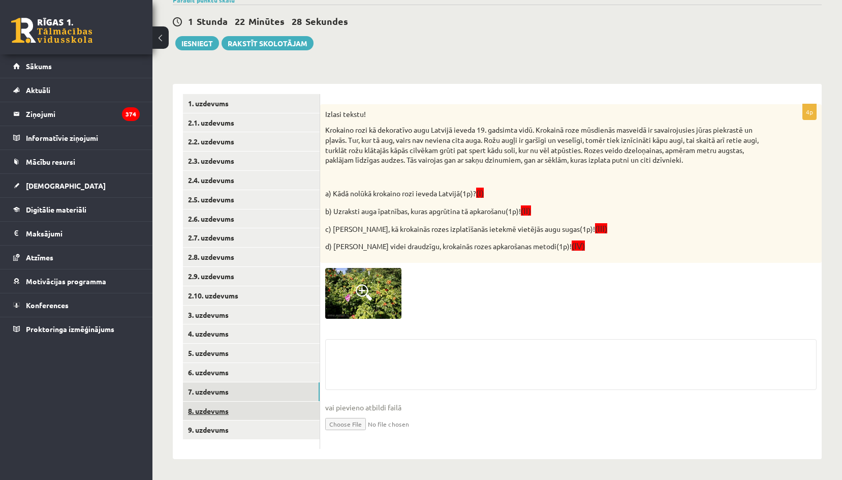
scroll to position [148, 0]
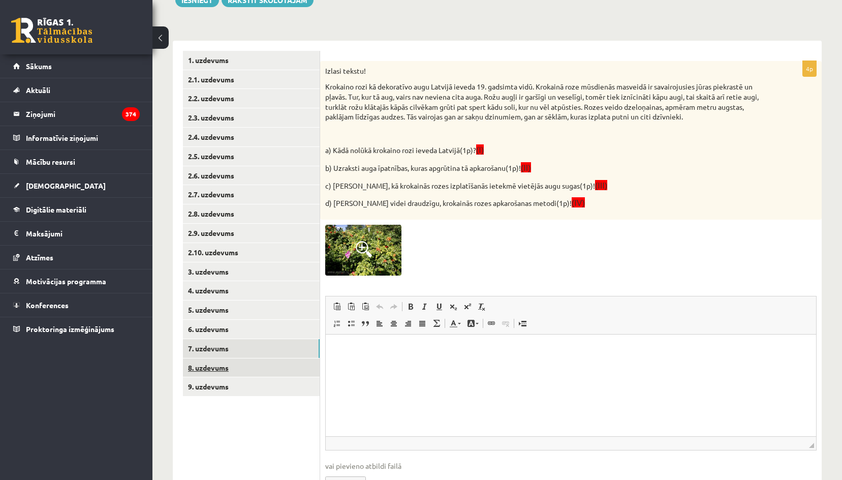
click at [214, 409] on ul "1. uzdevums 2.1. uzdevums 2.2. uzdevums 2.3. uzdevums 2.4. uzdevums 2.5. uzdevu…" at bounding box center [251, 279] width 137 height 456
click at [221, 365] on link "8. uzdevums" at bounding box center [251, 367] width 137 height 19
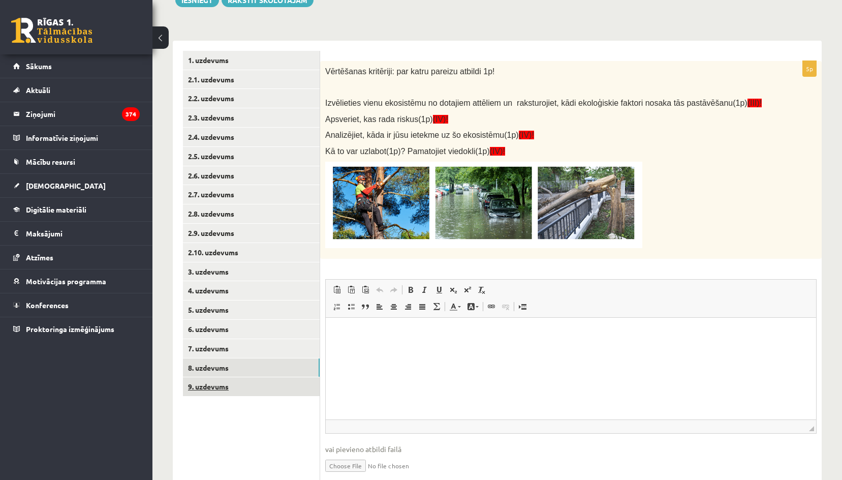
click at [208, 384] on link "9. uzdevums" at bounding box center [251, 386] width 137 height 19
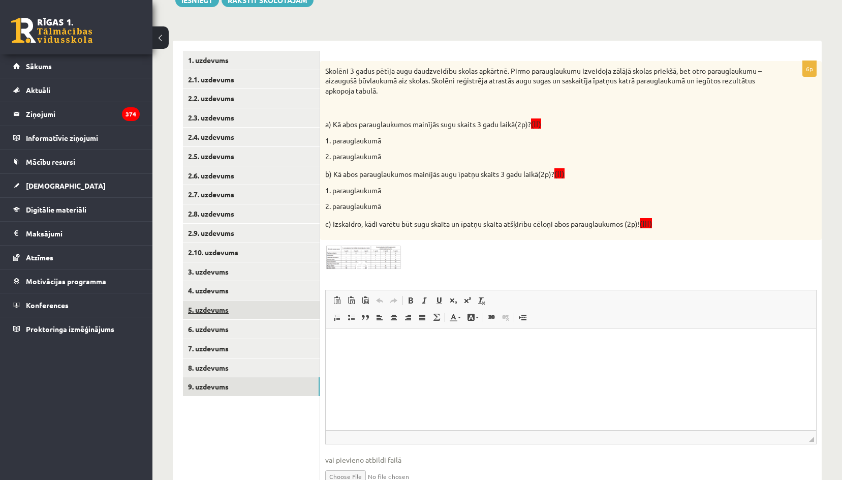
click at [215, 308] on link "5. uzdevums" at bounding box center [251, 309] width 137 height 19
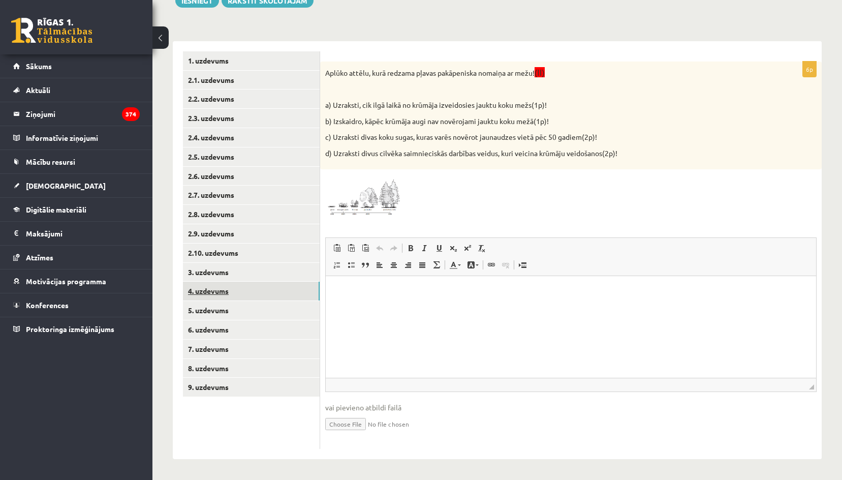
click at [221, 294] on link "4. uzdevums" at bounding box center [251, 291] width 137 height 19
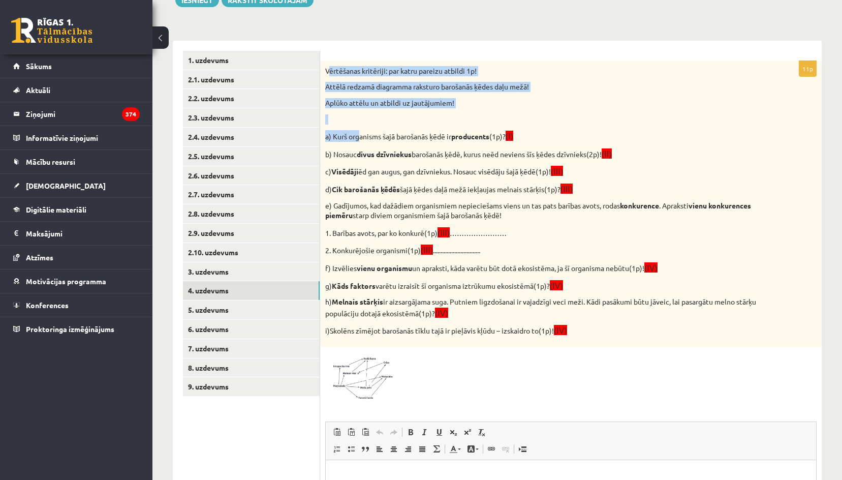
drag, startPoint x: 328, startPoint y: 72, endPoint x: 361, endPoint y: 135, distance: 71.4
click at [361, 135] on div "Vērtēšanas kritēriji: par katru pareizu atbildi 1p! Attēlā redzamā diagramma ra…" at bounding box center [571, 204] width 502 height 286
click at [364, 121] on p at bounding box center [545, 119] width 441 height 10
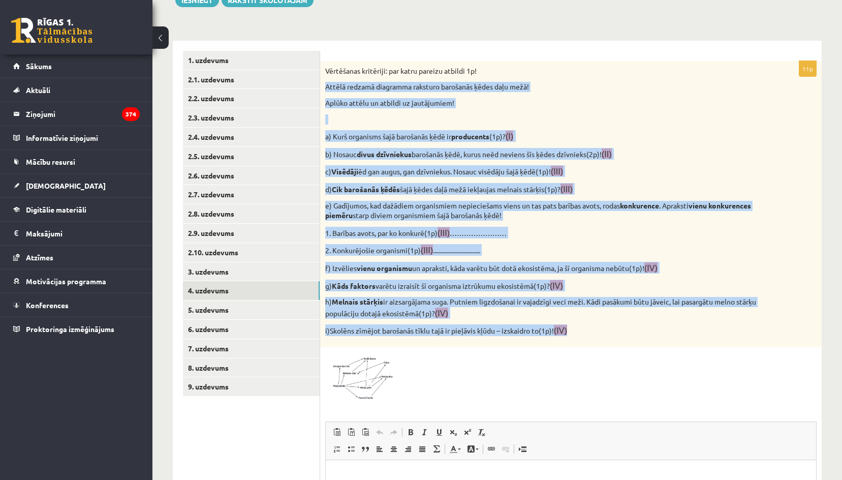
drag, startPoint x: 325, startPoint y: 86, endPoint x: 591, endPoint y: 334, distance: 363.3
click at [591, 334] on div "Vērtēšanas kritēriji: par katru pareizu atbildi 1p! Attēlā redzamā diagramma ra…" at bounding box center [571, 204] width 502 height 286
click at [566, 244] on div "Vērtēšanas kritēriji: par katru pareizu atbildi 1p! Attēlā redzamā diagramma ra…" at bounding box center [571, 204] width 502 height 286
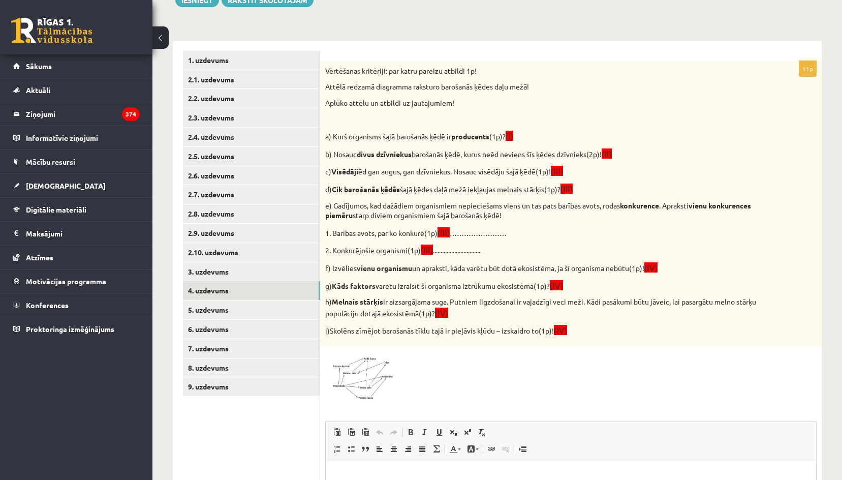
click at [361, 377] on span at bounding box center [364, 377] width 16 height 16
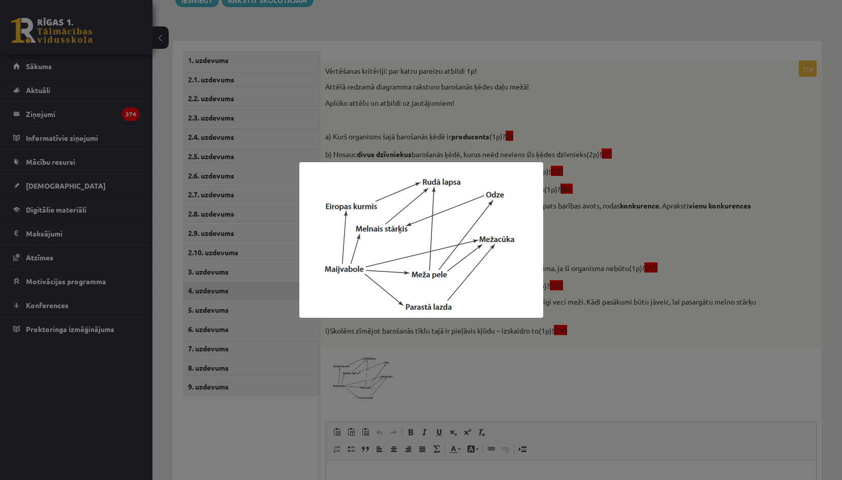
click at [712, 388] on div at bounding box center [421, 240] width 842 height 480
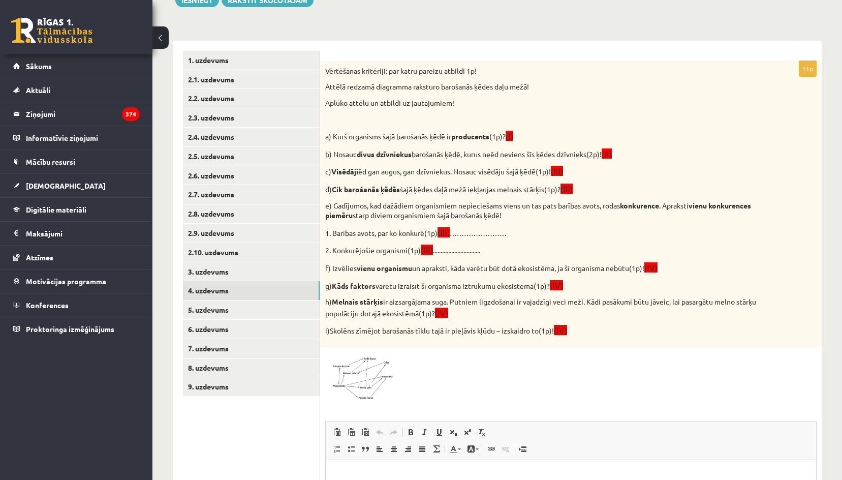
click at [348, 391] on img at bounding box center [363, 376] width 76 height 49
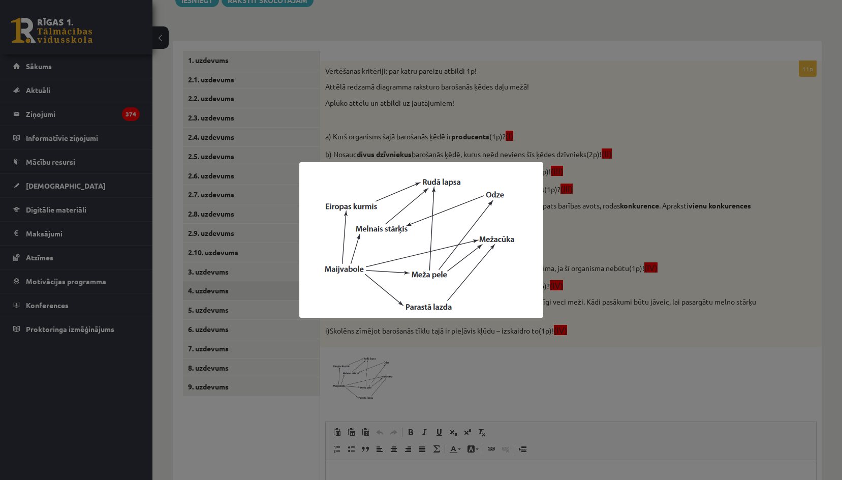
click at [713, 265] on div at bounding box center [421, 240] width 842 height 480
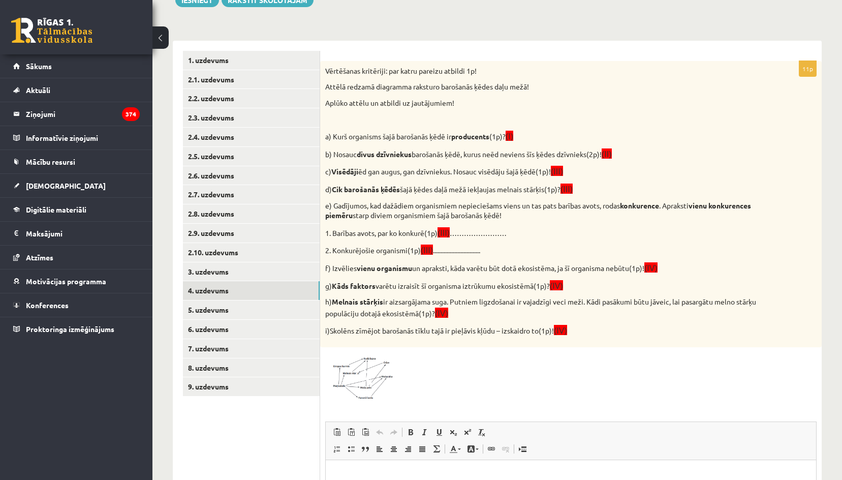
click at [346, 385] on img at bounding box center [363, 376] width 76 height 49
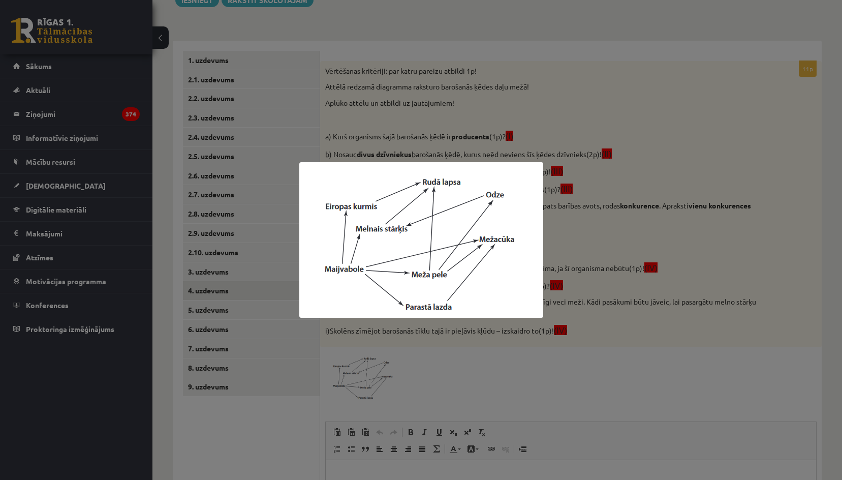
click at [655, 341] on div at bounding box center [421, 240] width 842 height 480
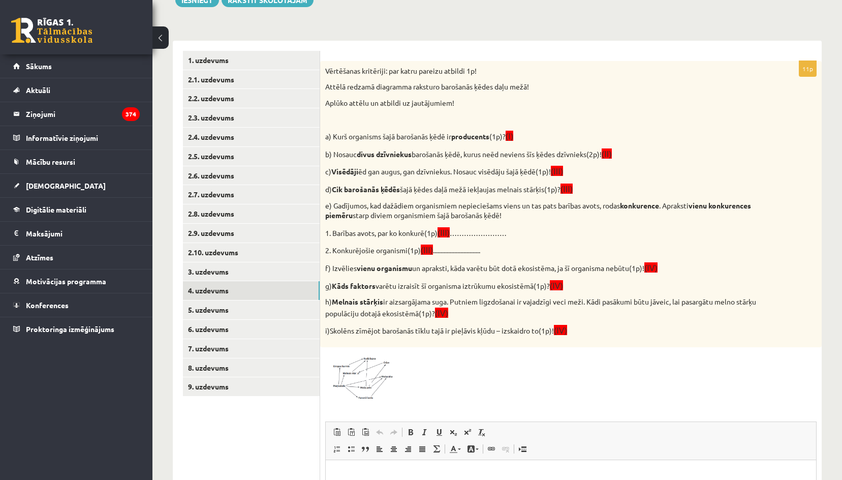
click at [359, 385] on img at bounding box center [363, 376] width 76 height 49
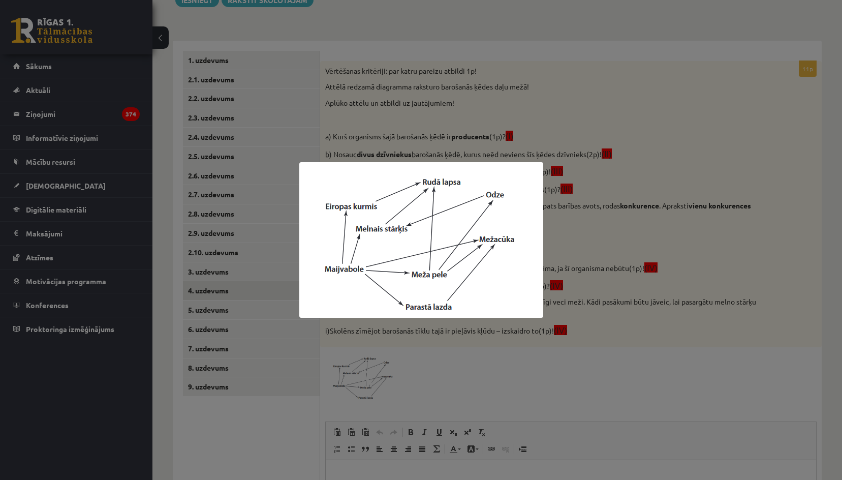
click at [395, 371] on div at bounding box center [421, 240] width 842 height 480
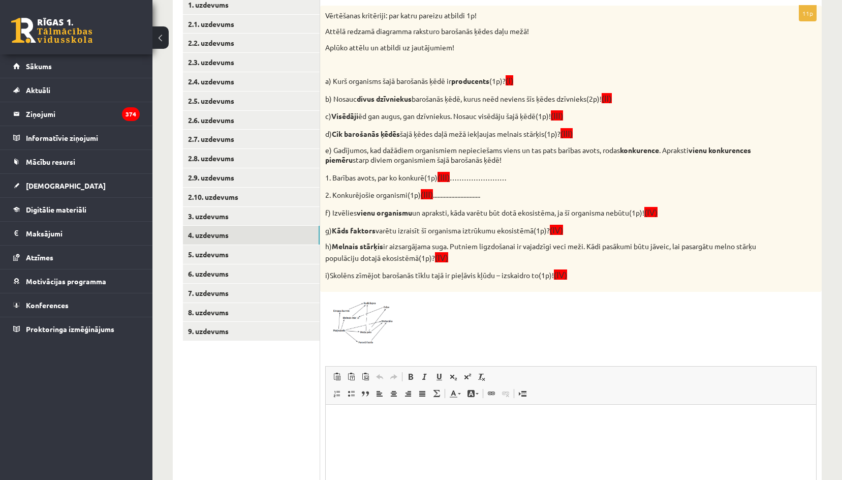
scroll to position [333, 0]
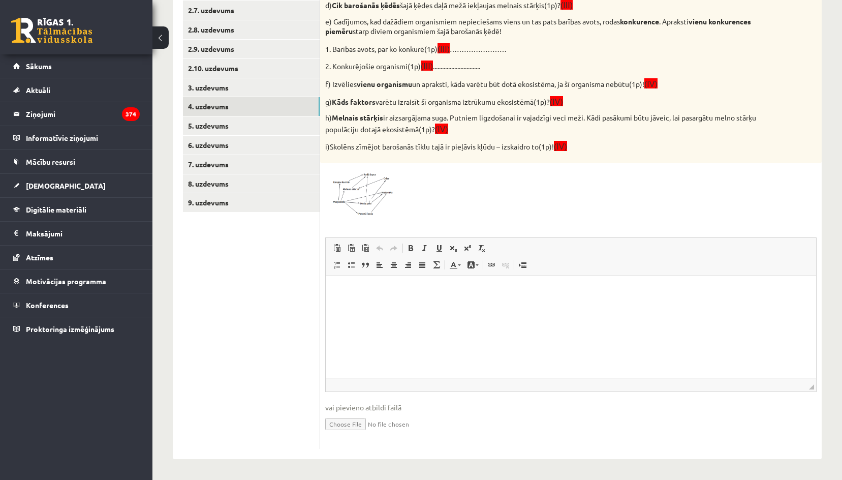
click at [388, 293] on p "Визуальный текстовый редактор, wiswyg-editor-user-answer-47024930456840" at bounding box center [571, 291] width 470 height 11
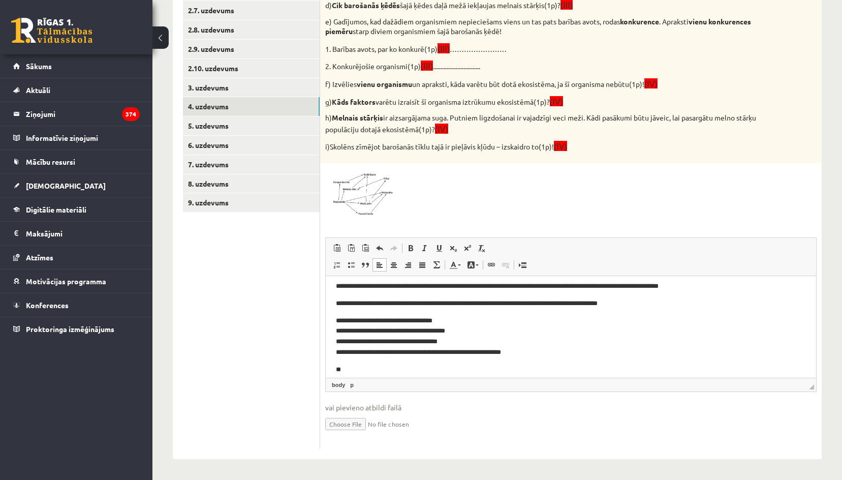
scroll to position [172, 0]
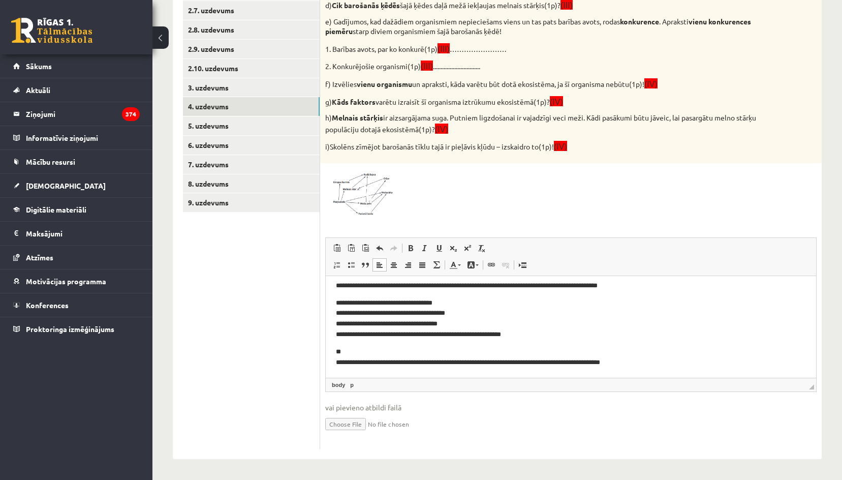
click at [336, 359] on html "**********" at bounding box center [571, 240] width 491 height 273
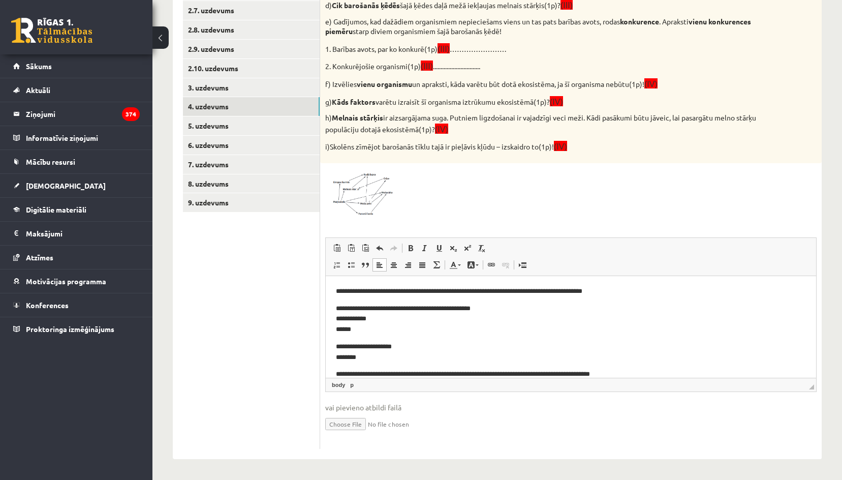
scroll to position [162, 0]
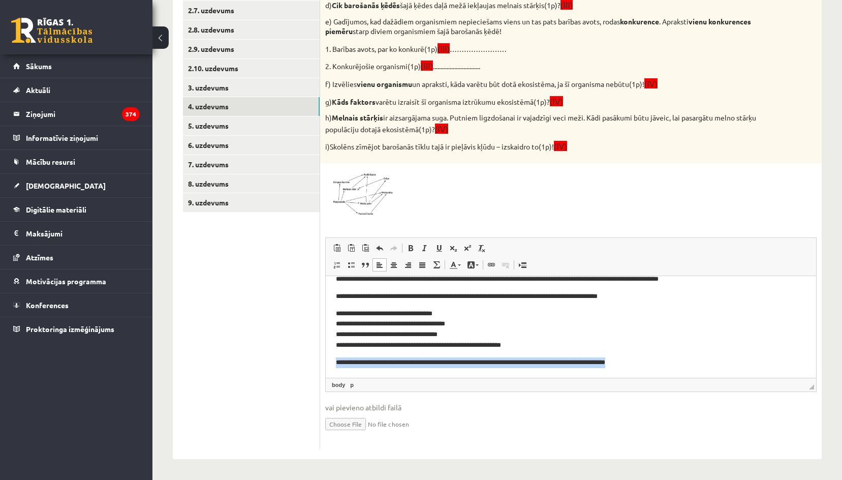
drag, startPoint x: 624, startPoint y: 363, endPoint x: 332, endPoint y: 377, distance: 292.6
click at [332, 377] on html "**********" at bounding box center [571, 245] width 491 height 263
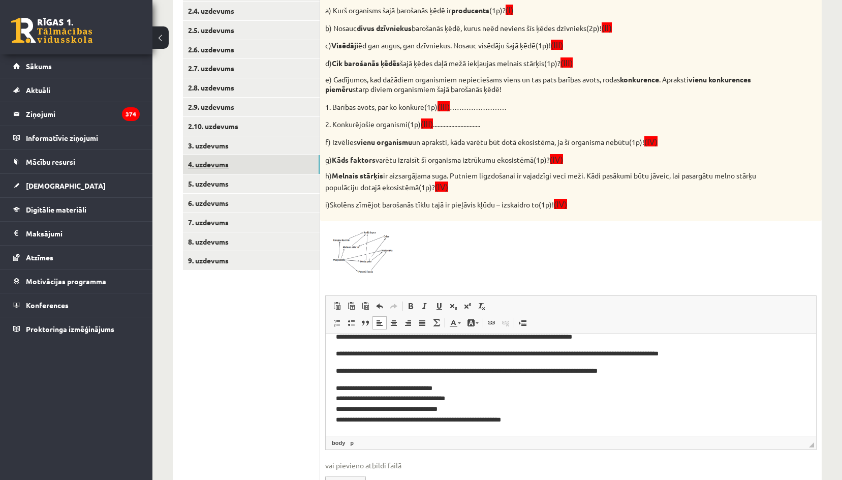
scroll to position [180, 0]
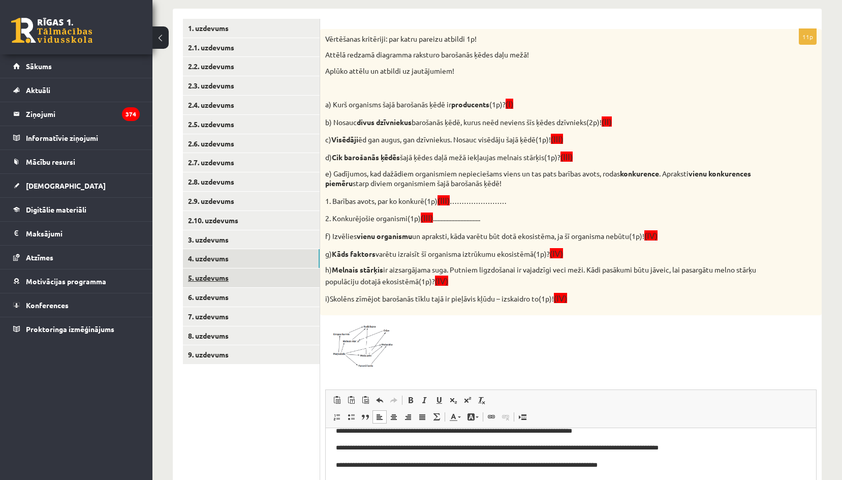
click at [212, 271] on link "5. uzdevums" at bounding box center [251, 277] width 137 height 19
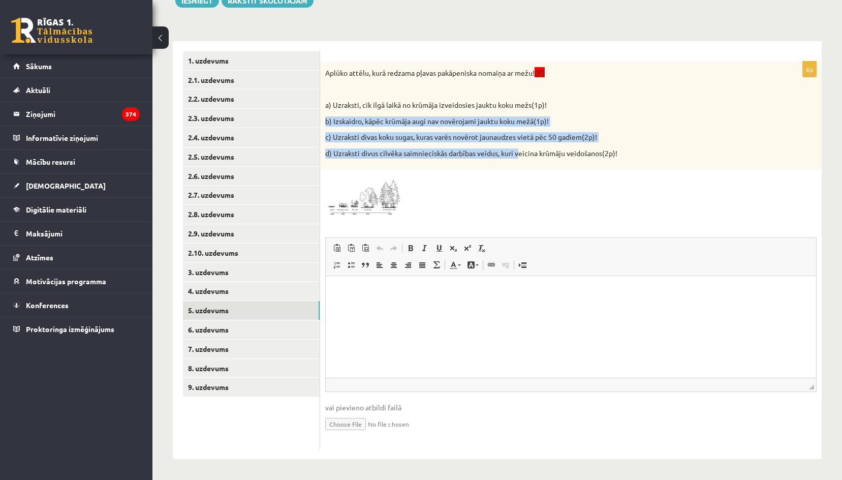
scroll to position [0, 0]
drag, startPoint x: 322, startPoint y: 125, endPoint x: 534, endPoint y: 158, distance: 214.5
click at [533, 160] on div "Aplūko attēlu, kurā redzama pļavas pakāpeniska nomaiņa ar mežu! (II) a) Uzrakst…" at bounding box center [571, 116] width 502 height 108
click at [341, 74] on p "Aplūko attēlu, kurā redzama pļavas pakāpeniska nomaiņa ar mežu! (II)" at bounding box center [545, 73] width 441 height 12
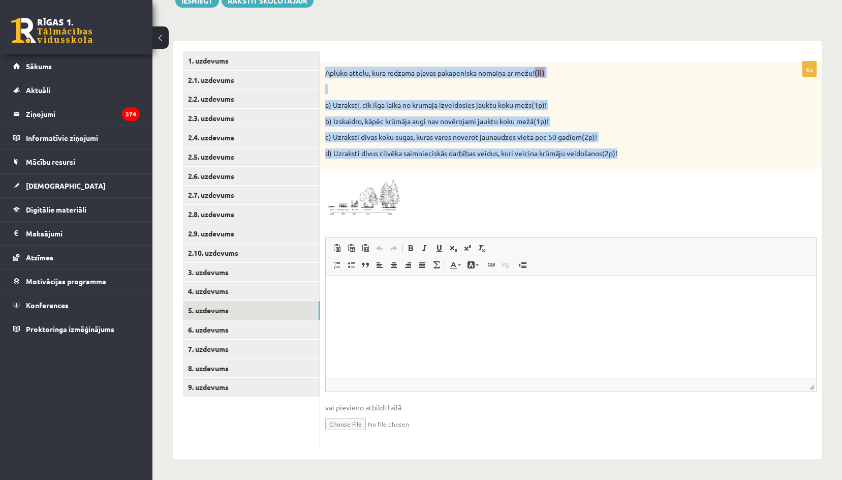
drag, startPoint x: 324, startPoint y: 73, endPoint x: 621, endPoint y: 150, distance: 306.3
click at [621, 150] on div "Aplūko attēlu, kurā redzama pļavas pakāpeniska nomaiņa ar mežu! (II) a) Uzrakst…" at bounding box center [571, 116] width 502 height 108
click at [636, 153] on p "d) Uzraksti divus cilvēka saimnieciskās darbības veidus, kuri veicina krūmāju v…" at bounding box center [545, 153] width 441 height 10
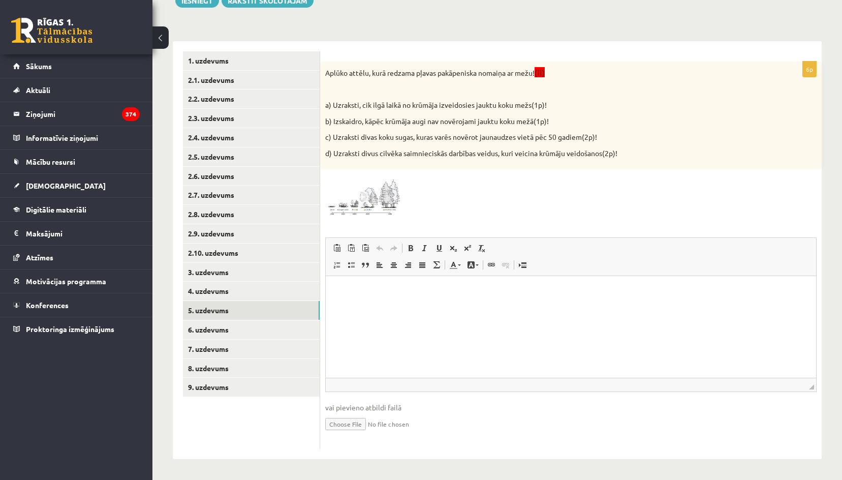
click at [377, 207] on img at bounding box center [363, 195] width 76 height 43
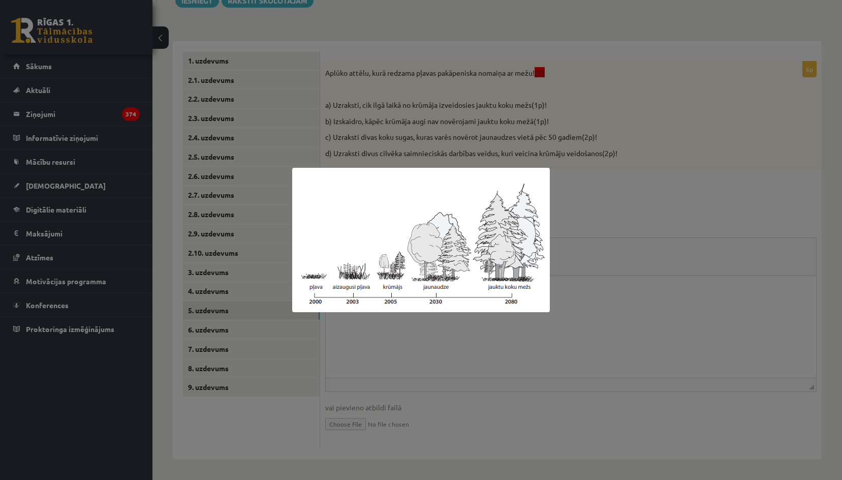
drag, startPoint x: 624, startPoint y: 180, endPoint x: 625, endPoint y: 147, distance: 33.1
click at [622, 184] on div at bounding box center [421, 240] width 842 height 480
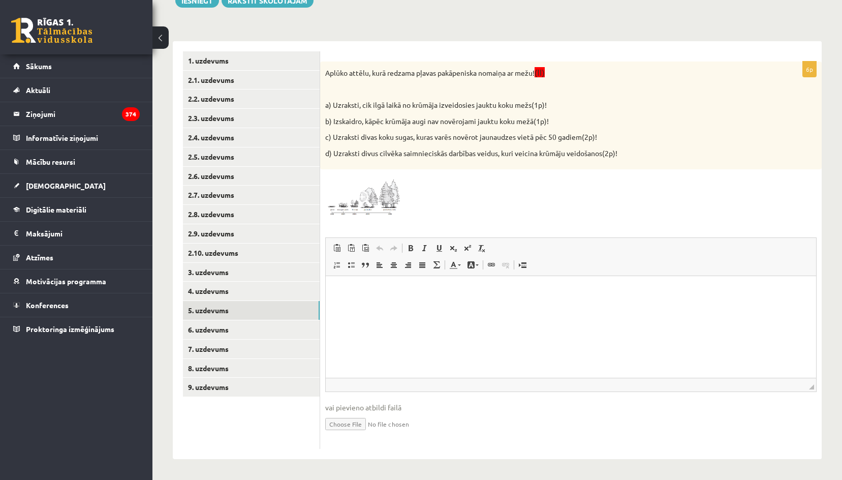
click at [378, 185] on img at bounding box center [363, 195] width 76 height 43
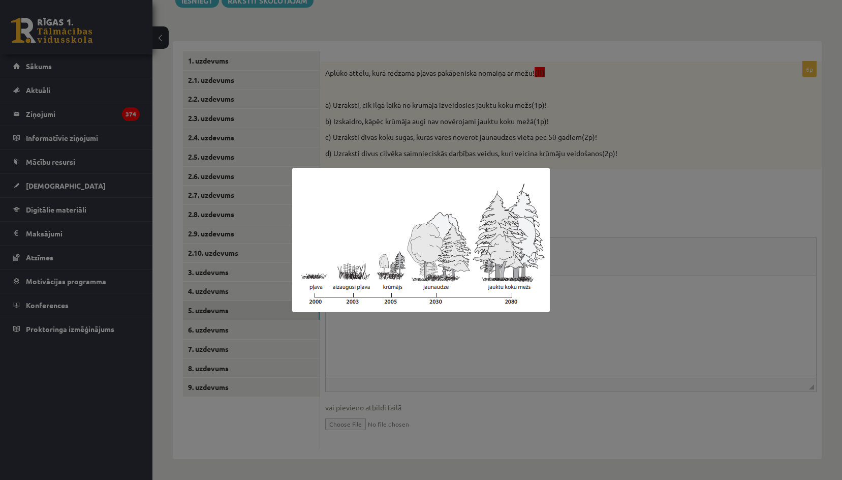
click at [611, 203] on div at bounding box center [421, 240] width 842 height 480
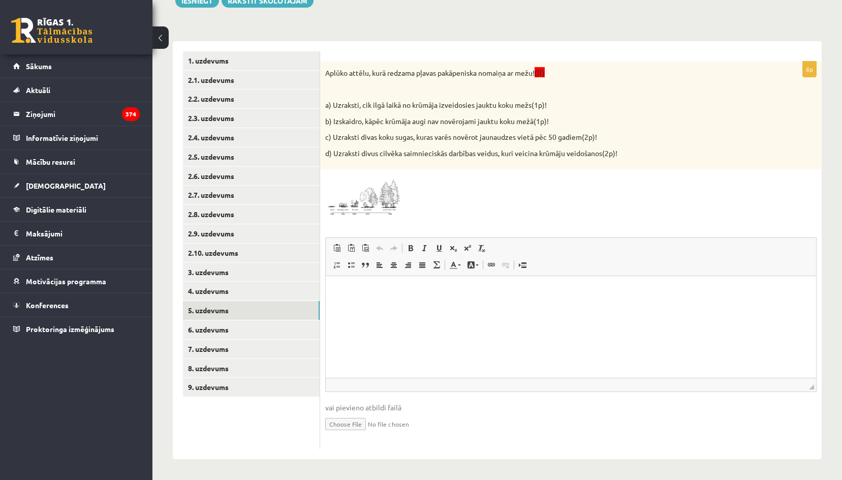
click at [363, 199] on span at bounding box center [364, 199] width 16 height 16
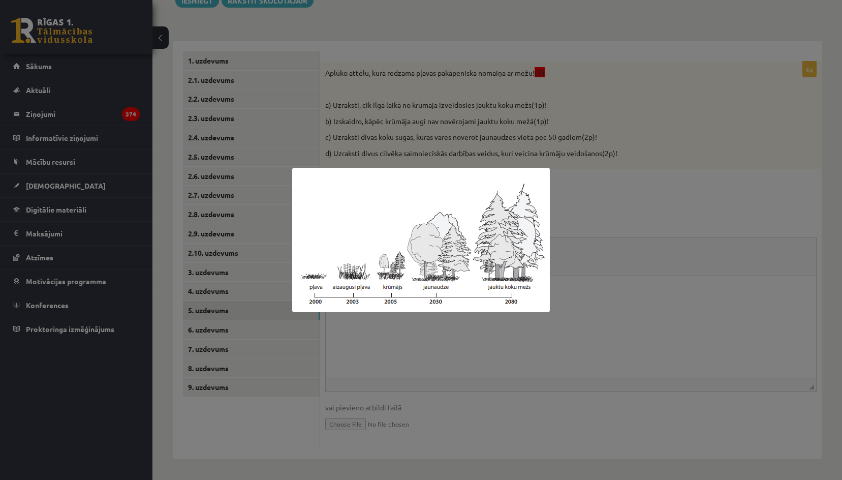
click at [600, 192] on div at bounding box center [421, 240] width 842 height 480
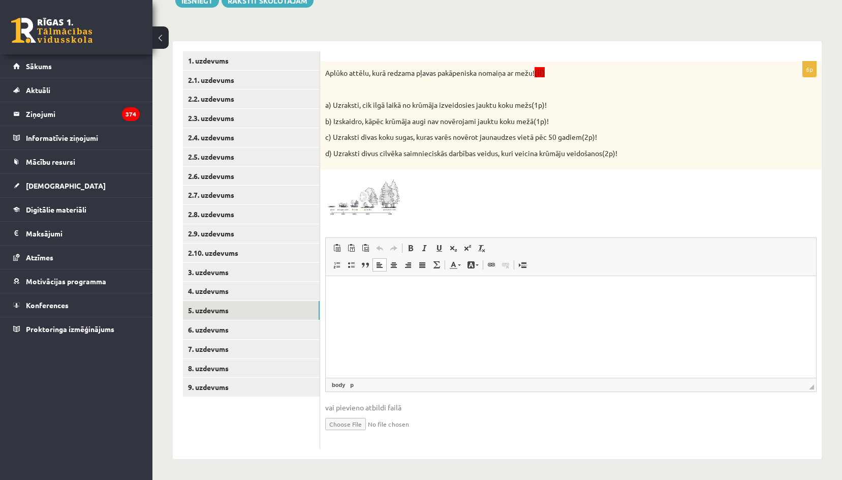
click at [391, 289] on p "Визуальный текстовый редактор, wiswyg-editor-user-answer-47024830630140" at bounding box center [571, 291] width 470 height 11
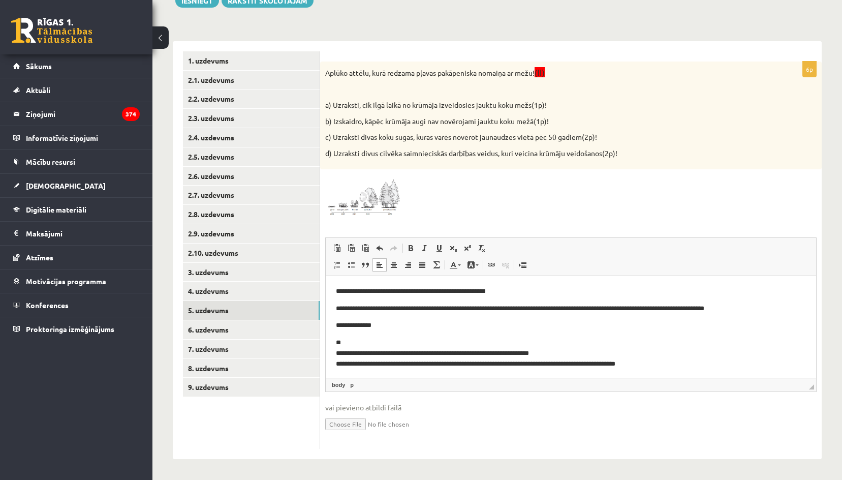
scroll to position [2, 0]
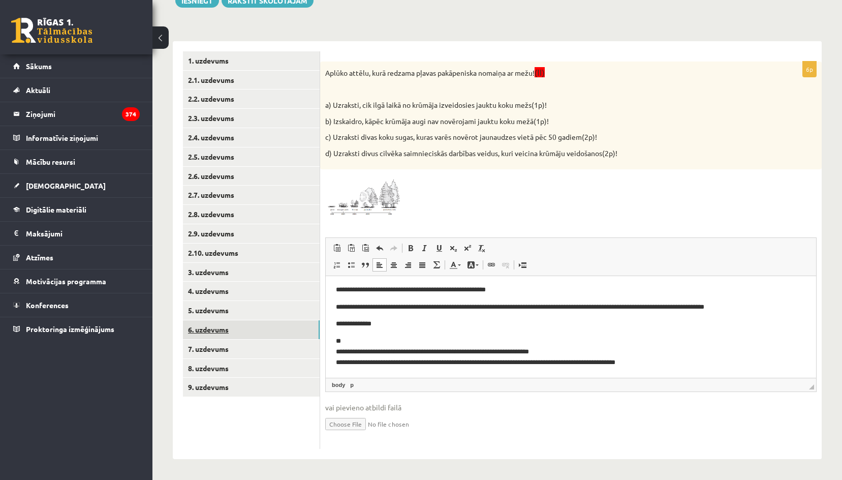
click at [217, 330] on link "6. uzdevums" at bounding box center [251, 329] width 137 height 19
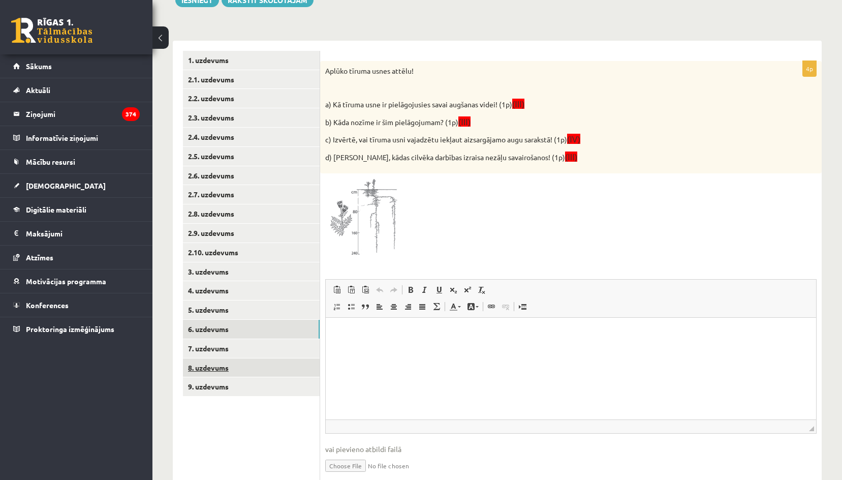
scroll to position [0, 0]
click at [211, 305] on link "5. uzdevums" at bounding box center [251, 309] width 137 height 19
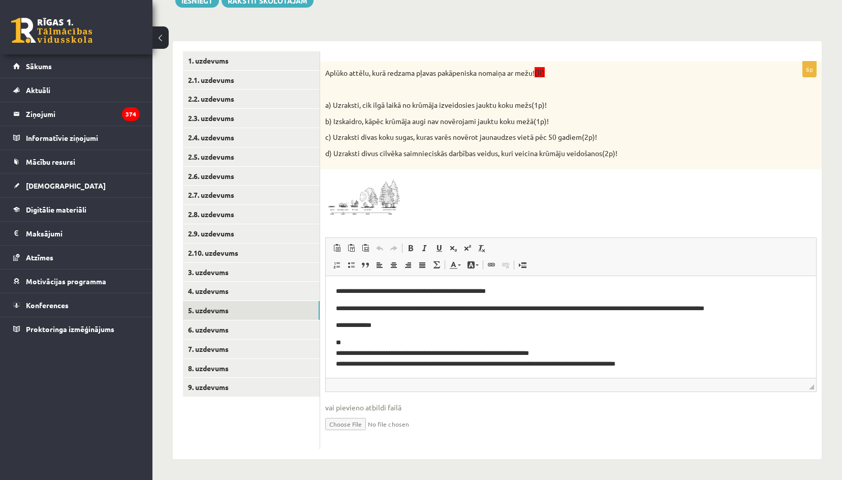
click at [336, 348] on p "**********" at bounding box center [567, 354] width 463 height 32
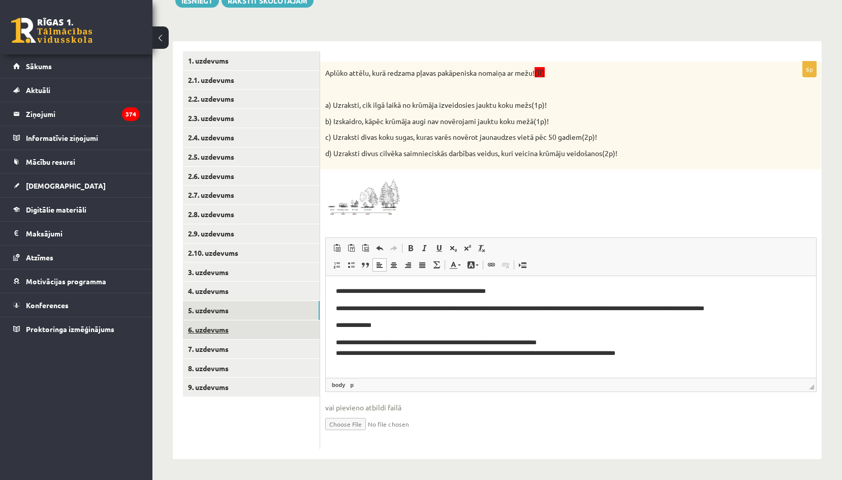
click at [214, 326] on link "6. uzdevums" at bounding box center [251, 329] width 137 height 19
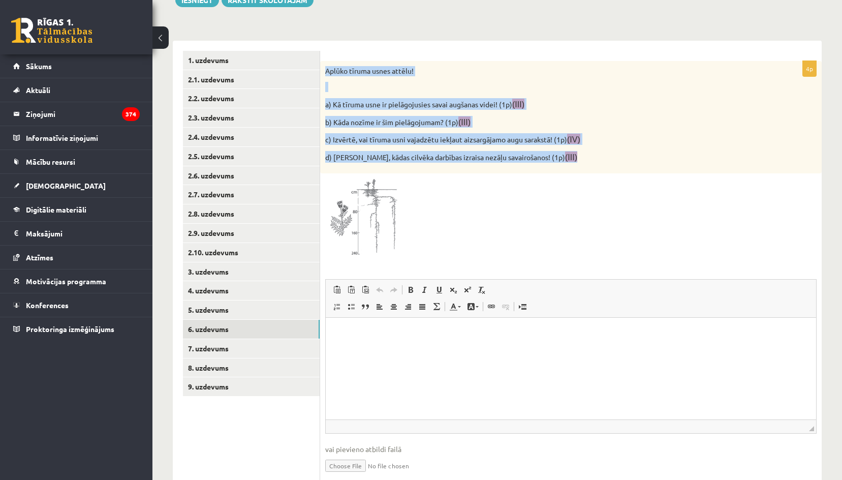
drag, startPoint x: 325, startPoint y: 68, endPoint x: 605, endPoint y: 167, distance: 297.1
click at [605, 167] on div "Aplūko tīruma usnes attēlu! a) Kā tīruma usne ir pielāgojusies savai augšanas v…" at bounding box center [571, 117] width 502 height 113
click at [603, 155] on p "d) Paskaidro, kādas cilvēka darbības izraisa nezāļu savairošanos! (1p) (III)" at bounding box center [545, 157] width 441 height 12
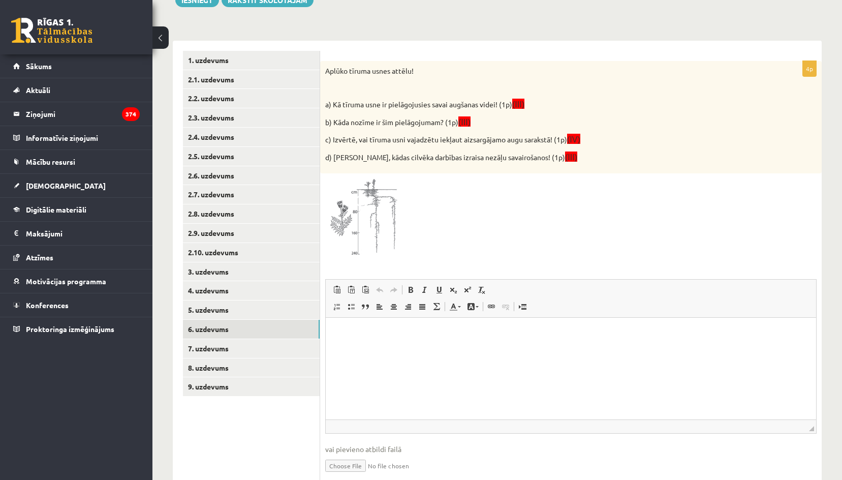
click at [722, 315] on span "Панели инструментов редактора Вставить Комбинация клавиш Ctrl+V Вставить только…" at bounding box center [571, 299] width 491 height 38
click at [377, 195] on img at bounding box center [363, 218] width 76 height 80
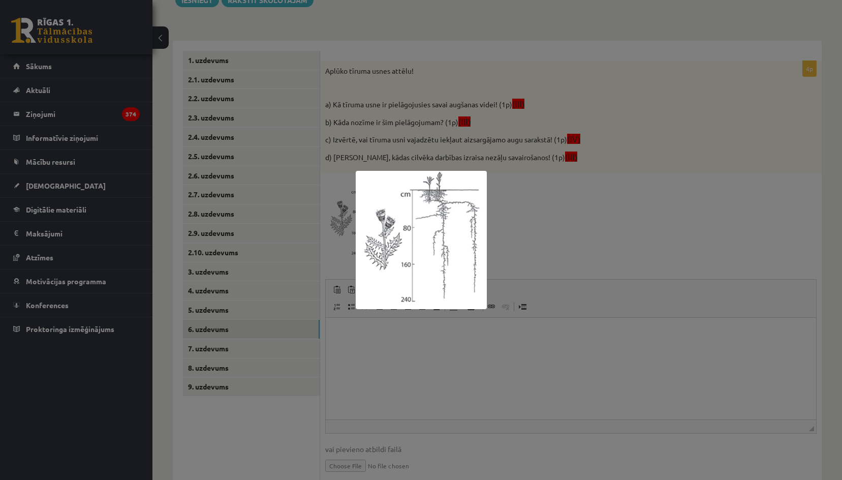
click at [555, 389] on div at bounding box center [421, 240] width 842 height 480
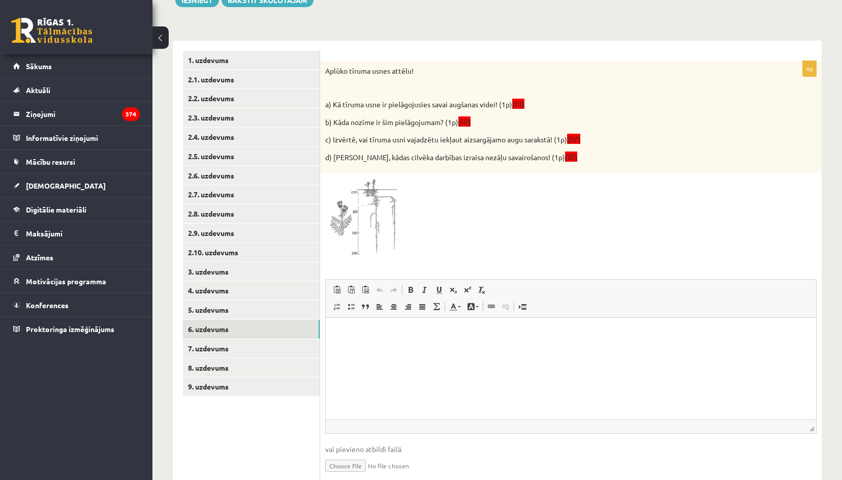
click at [748, 253] on div at bounding box center [571, 218] width 492 height 80
click at [378, 329] on p "Визуальный текстовый редактор, wiswyg-editor-user-answer-47024719730380" at bounding box center [571, 333] width 470 height 11
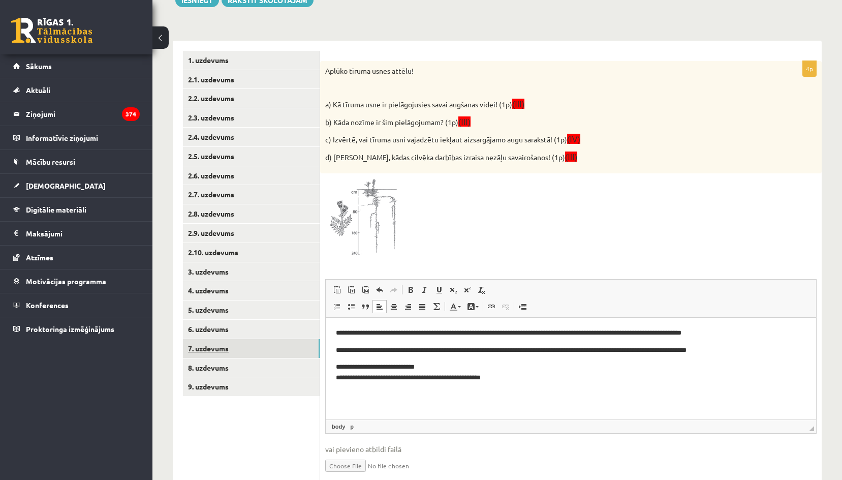
click at [234, 345] on link "7. uzdevums" at bounding box center [251, 348] width 137 height 19
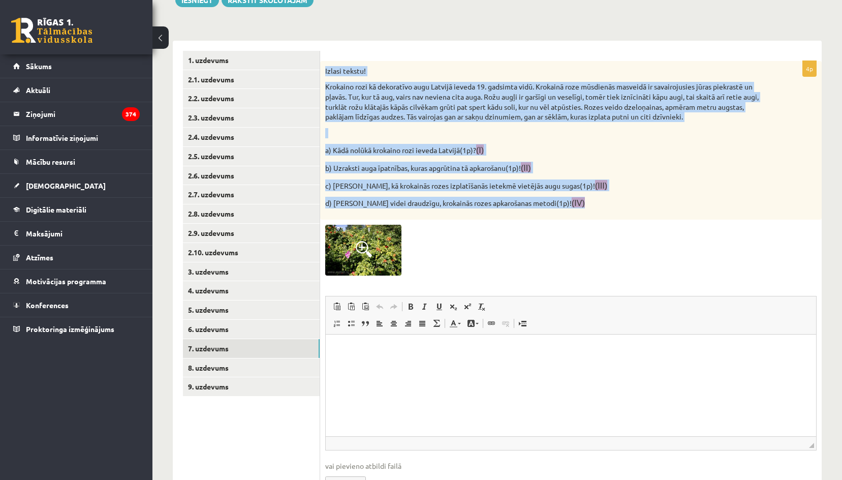
drag, startPoint x: 324, startPoint y: 68, endPoint x: 559, endPoint y: 210, distance: 273.9
click at [559, 210] on div "Izlasi tekstu! Krokaino rozi kā dekoratīvo augu Latvijā ieveda 19. gadsimta vid…" at bounding box center [571, 140] width 502 height 159
click at [591, 195] on div "Izlasi tekstu! Krokaino rozi kā dekoratīvo augu Latvijā ieveda 19. gadsimta vid…" at bounding box center [571, 140] width 502 height 159
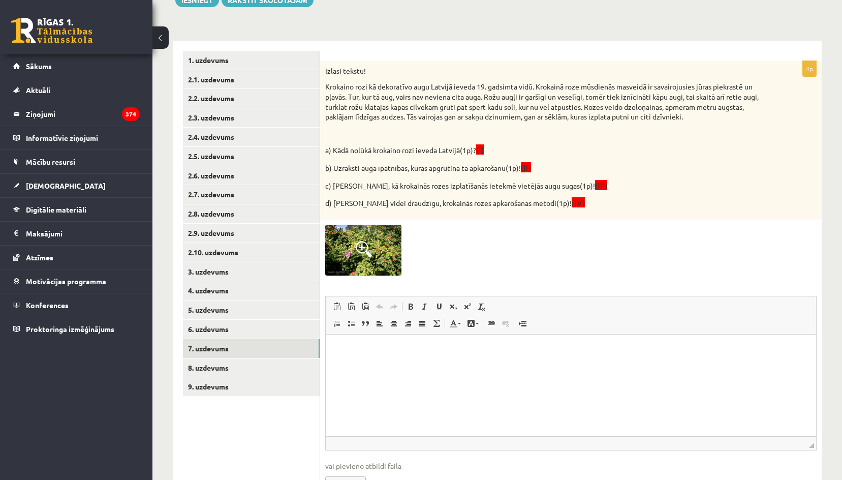
click at [379, 359] on html at bounding box center [571, 349] width 491 height 31
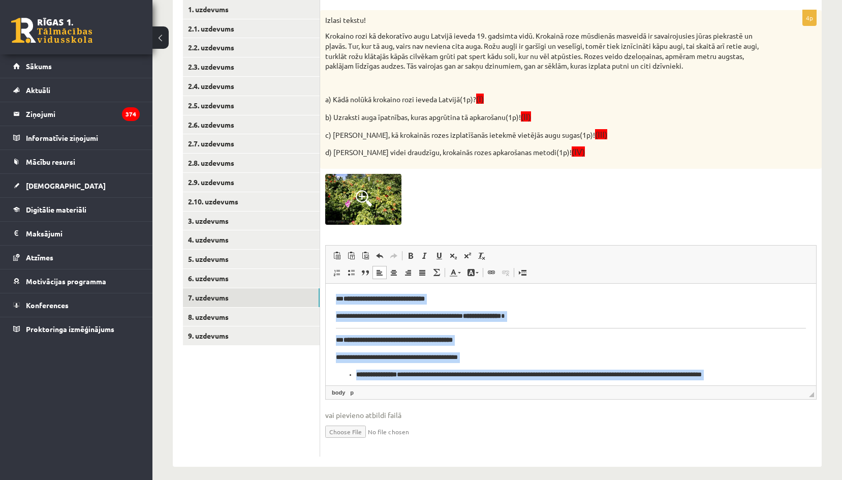
drag, startPoint x: 415, startPoint y: 374, endPoint x: 594, endPoint y: 526, distance: 235.2
click at [326, 283] on html "**********" at bounding box center [571, 402] width 491 height 238
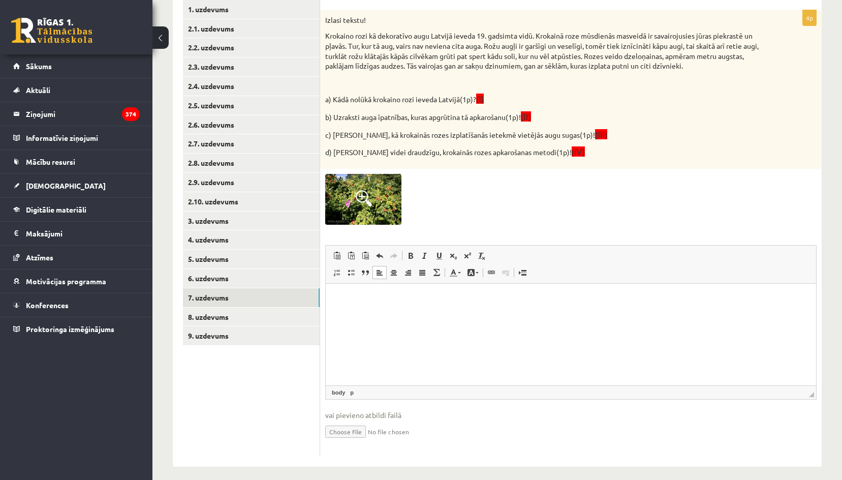
click at [379, 304] on html at bounding box center [571, 298] width 491 height 31
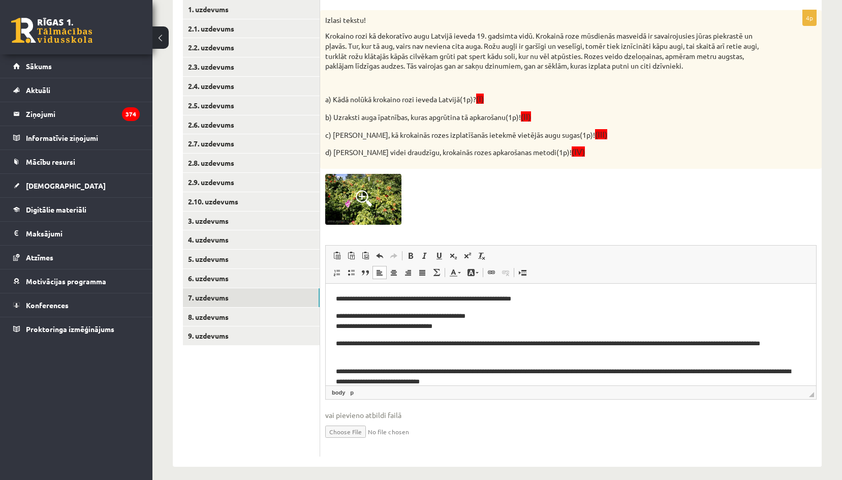
click at [344, 314] on p "**********" at bounding box center [567, 321] width 463 height 21
drag, startPoint x: 491, startPoint y: 317, endPoint x: 345, endPoint y: 316, distance: 145.9
click at [345, 316] on p "**********" at bounding box center [567, 321] width 463 height 21
click at [335, 326] on html "**********" at bounding box center [571, 340] width 491 height 114
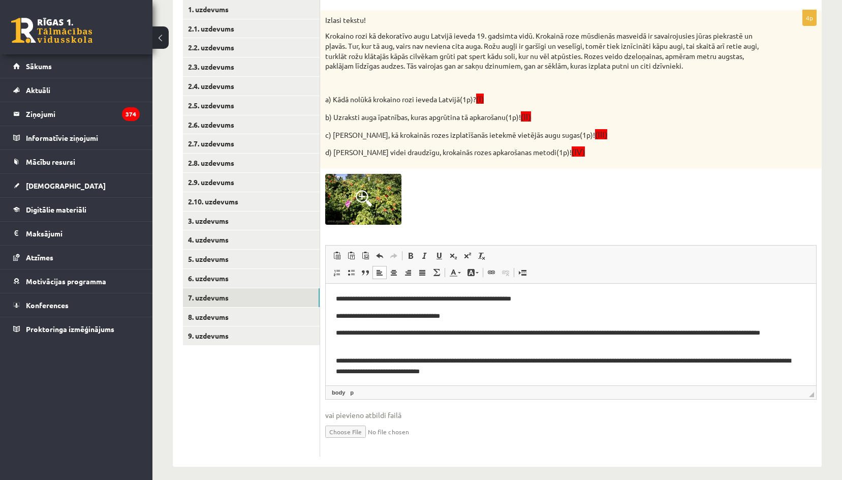
scroll to position [2, 0]
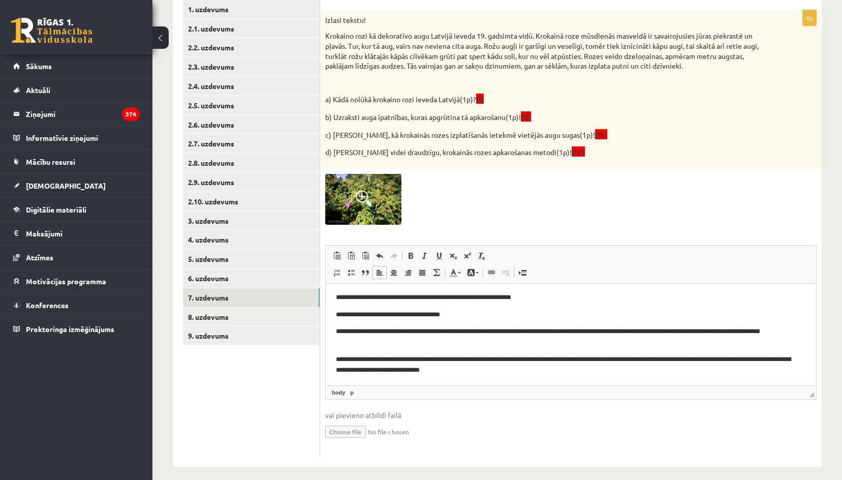
click at [343, 333] on p "**********" at bounding box center [567, 336] width 463 height 21
click at [197, 311] on link "8. uzdevums" at bounding box center [251, 317] width 137 height 19
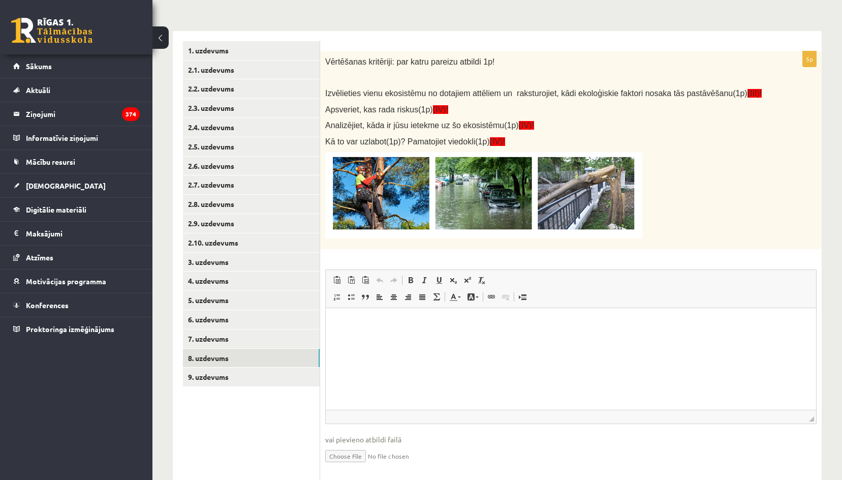
scroll to position [140, 0]
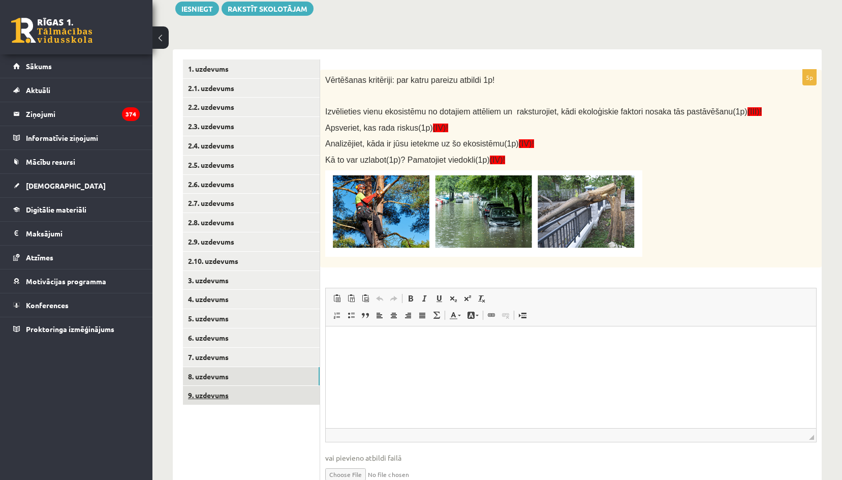
click at [200, 399] on link "9. uzdevums" at bounding box center [251, 395] width 137 height 19
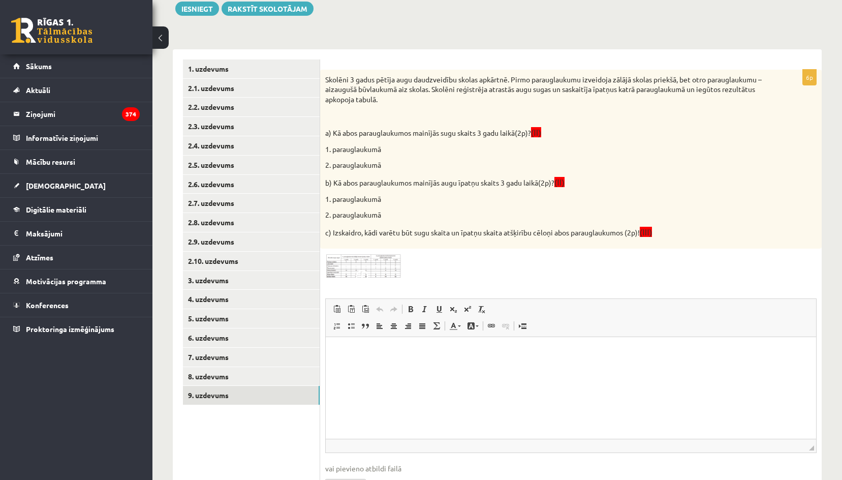
scroll to position [0, 0]
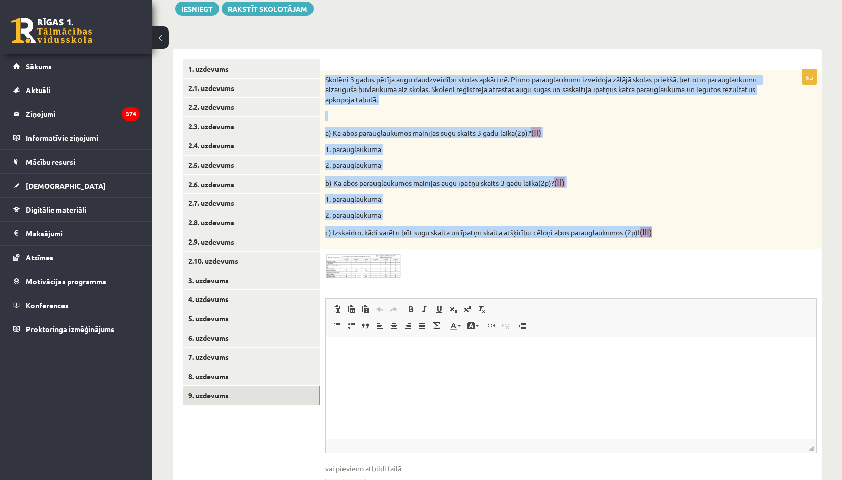
drag, startPoint x: 321, startPoint y: 80, endPoint x: 671, endPoint y: 237, distance: 383.4
click at [671, 237] on div "Skolēni 3 gadus pētīja augu daudzveidību skolas apkārtnē. Pirmo parauglaukumu i…" at bounding box center [571, 159] width 502 height 179
click at [671, 184] on p "b) Kā abos parauglaukumos mainījās augu īpatņu skaits 3 gadu laikā(2p)? (II)" at bounding box center [545, 182] width 441 height 12
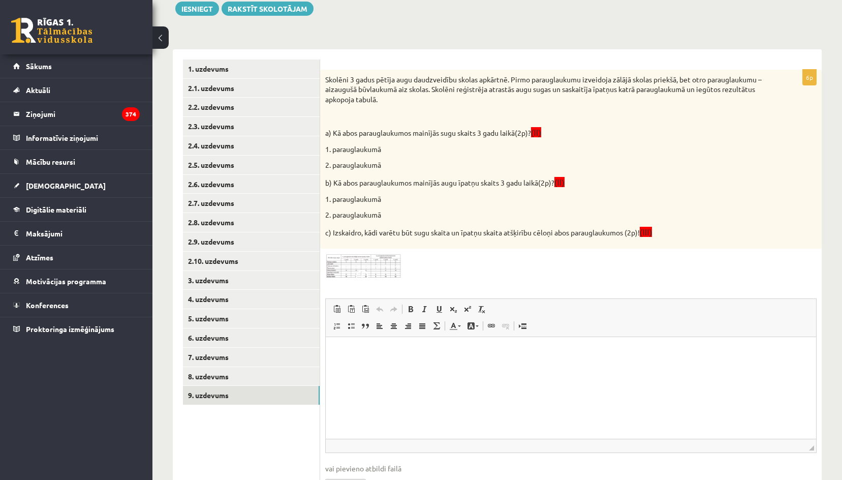
click at [365, 263] on img at bounding box center [363, 266] width 76 height 24
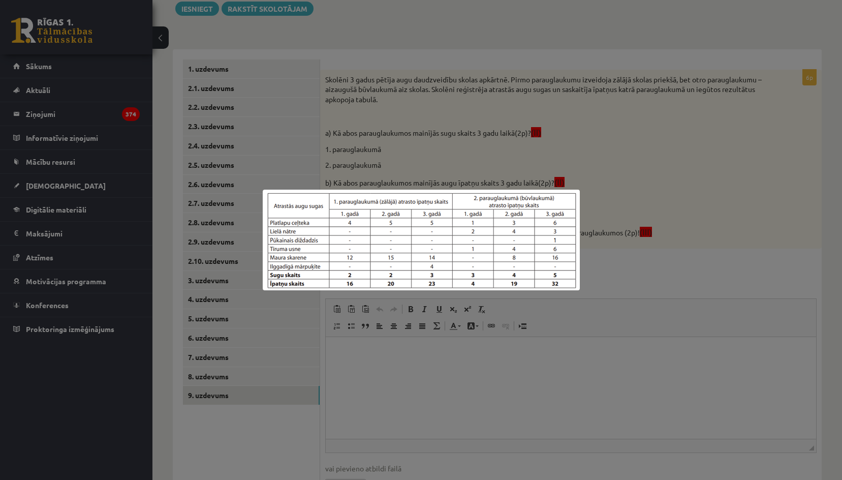
click at [646, 296] on div at bounding box center [421, 240] width 842 height 480
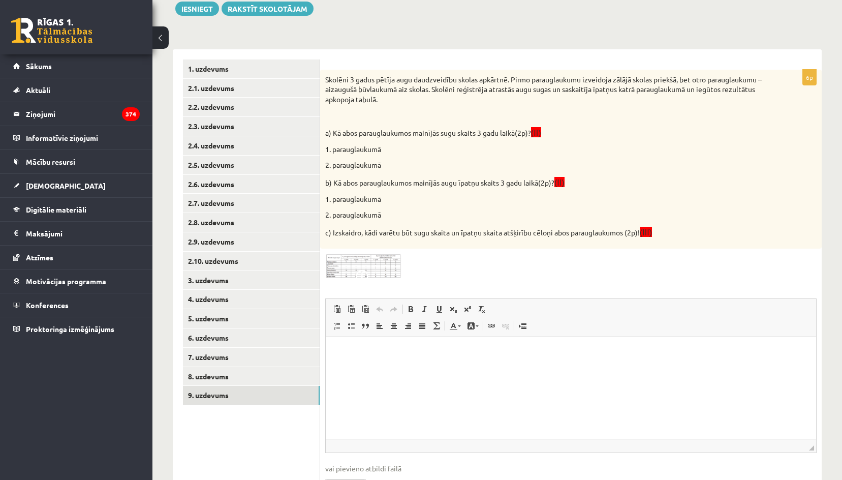
click at [375, 267] on img at bounding box center [363, 266] width 76 height 24
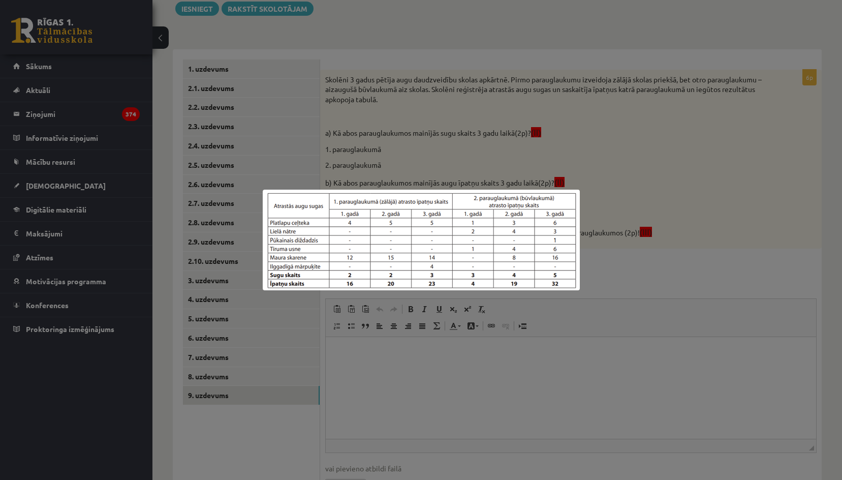
click at [640, 268] on div at bounding box center [421, 240] width 842 height 480
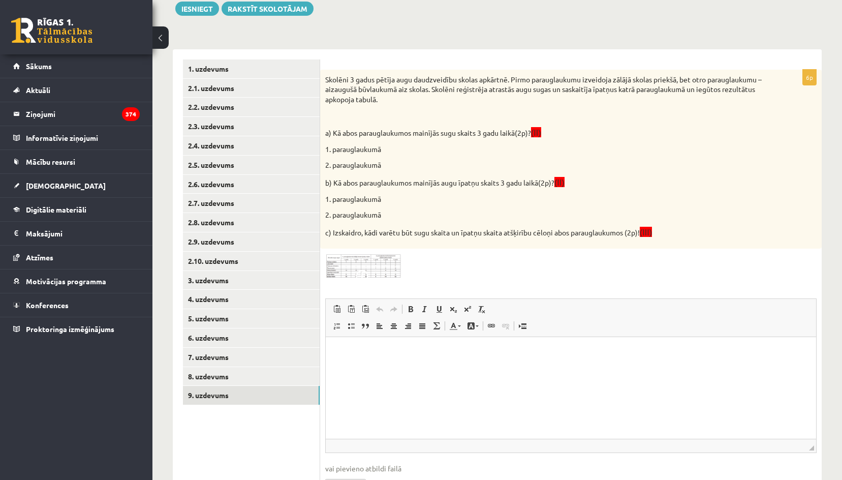
click at [371, 357] on html at bounding box center [571, 352] width 491 height 31
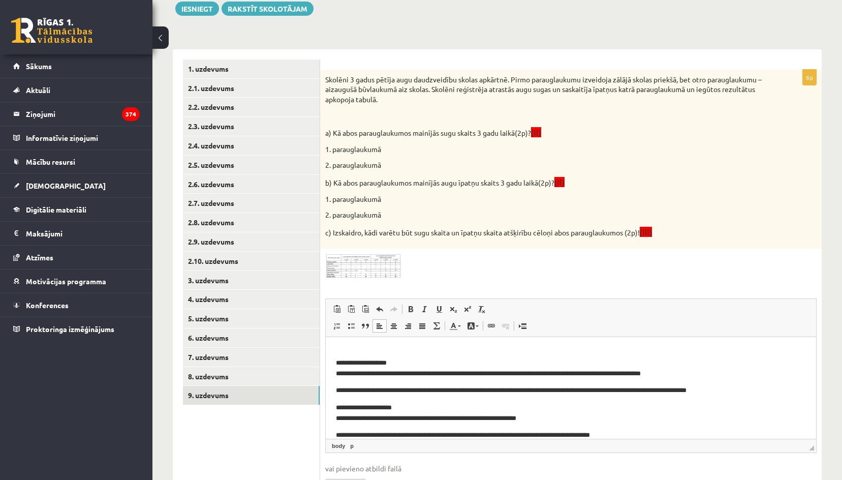
click at [361, 280] on span at bounding box center [364, 278] width 16 height 16
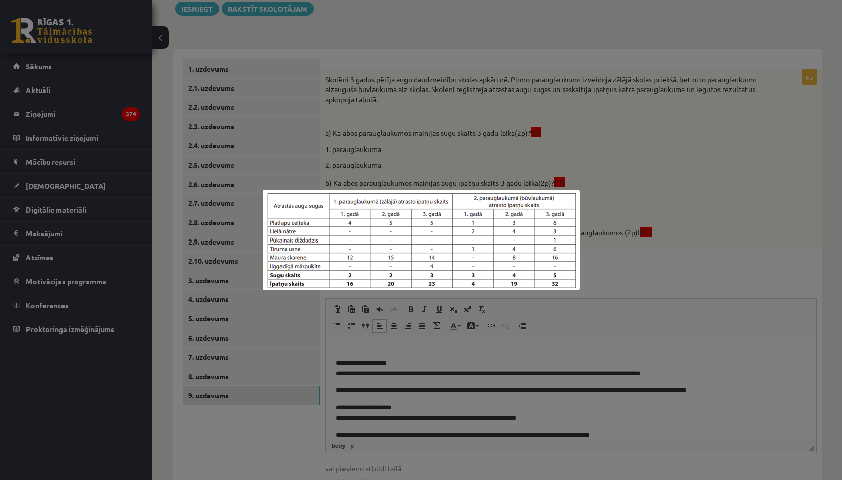
click at [543, 364] on div at bounding box center [421, 240] width 842 height 480
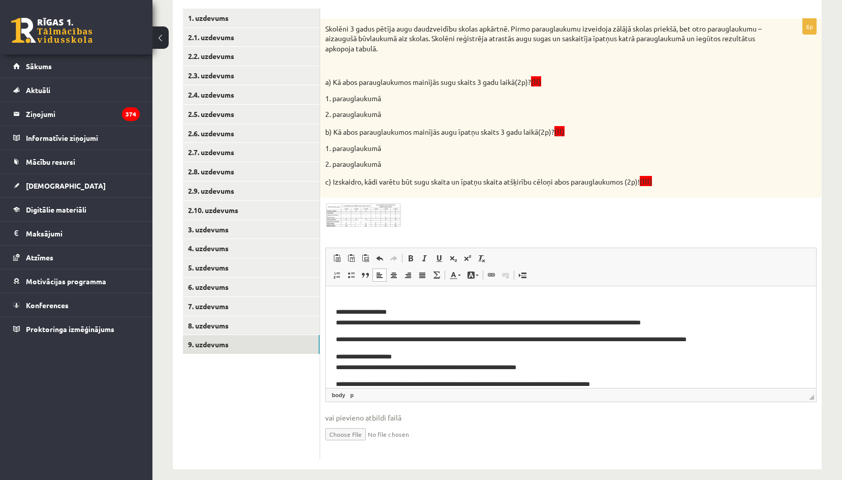
click at [334, 312] on html "**********" at bounding box center [571, 368] width 491 height 165
click at [336, 359] on html "**********" at bounding box center [571, 368] width 491 height 165
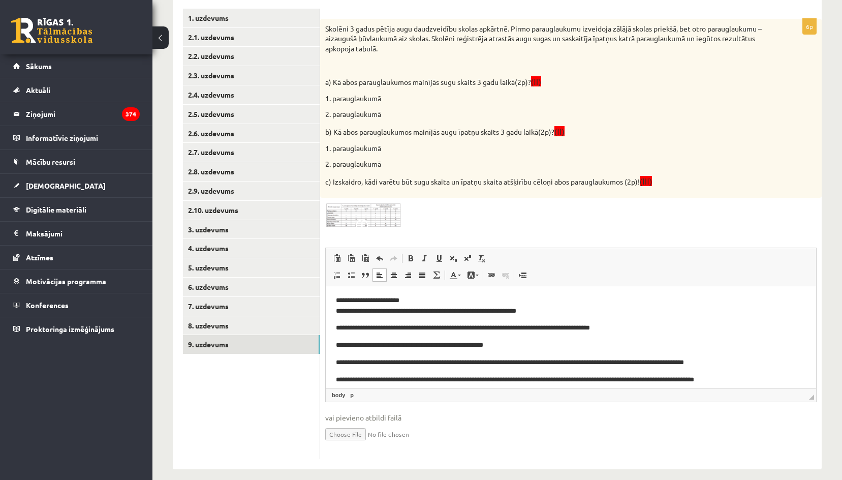
scroll to position [64, 0]
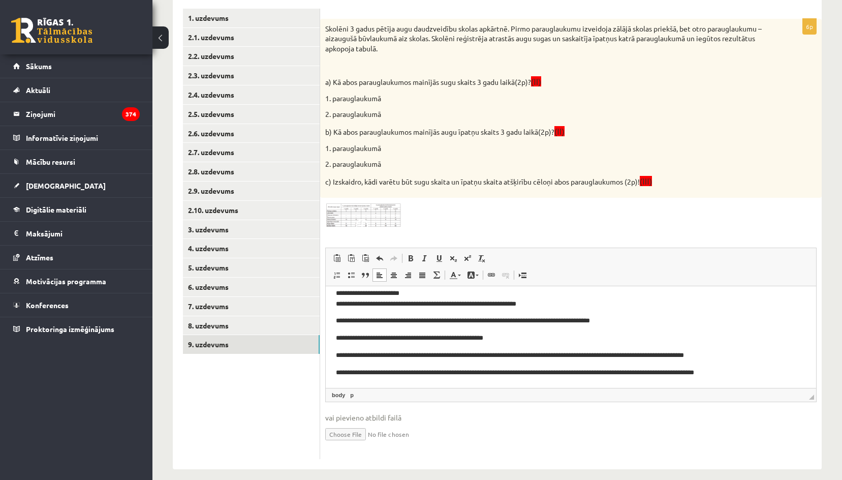
click at [334, 337] on html "**********" at bounding box center [571, 304] width 491 height 165
drag, startPoint x: 368, startPoint y: 355, endPoint x: 353, endPoint y: 356, distance: 14.8
click at [353, 356] on p "**********" at bounding box center [567, 355] width 463 height 11
drag, startPoint x: 386, startPoint y: 371, endPoint x: 371, endPoint y: 373, distance: 16.0
click at [371, 373] on p "**********" at bounding box center [567, 372] width 463 height 11
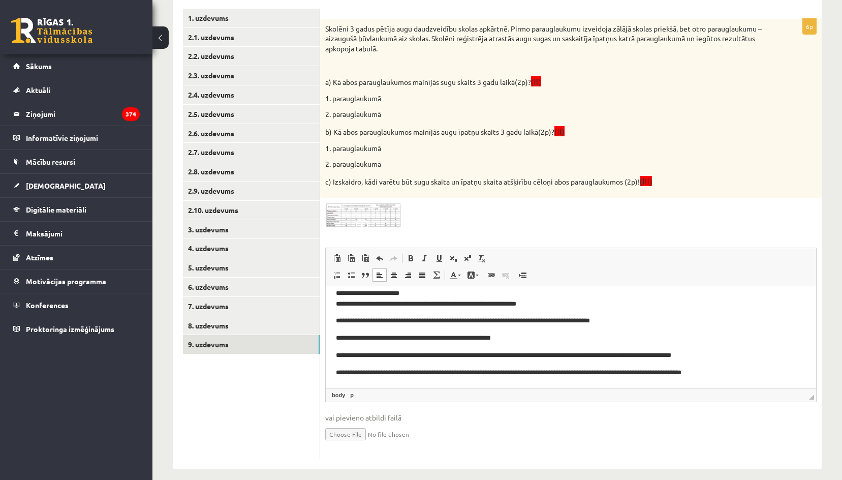
click at [484, 357] on p "**********" at bounding box center [567, 355] width 463 height 11
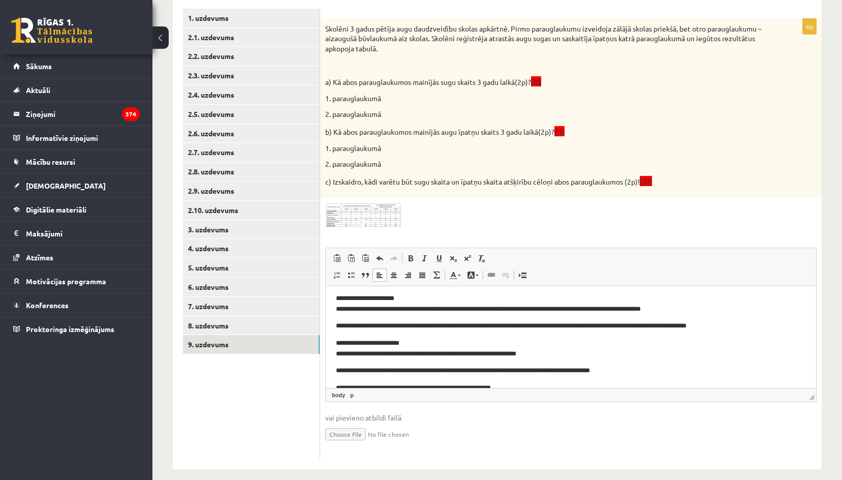
scroll to position [13, 0]
click at [452, 328] on p "**********" at bounding box center [567, 326] width 463 height 11
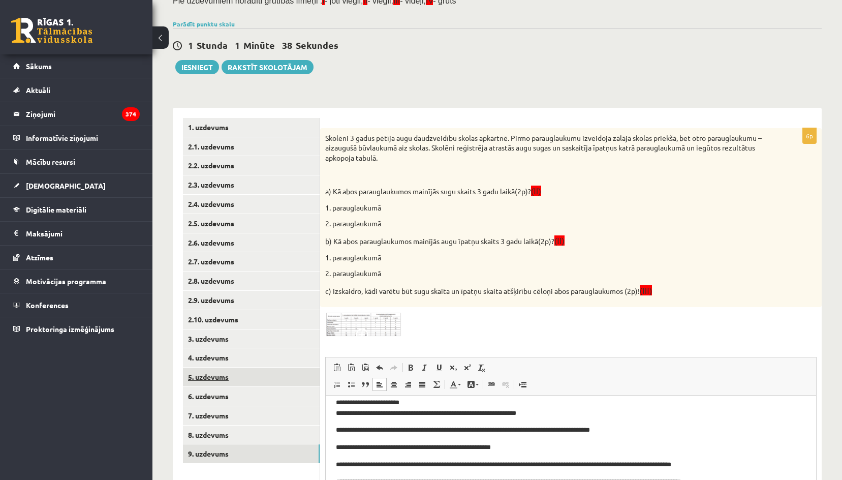
scroll to position [201, 0]
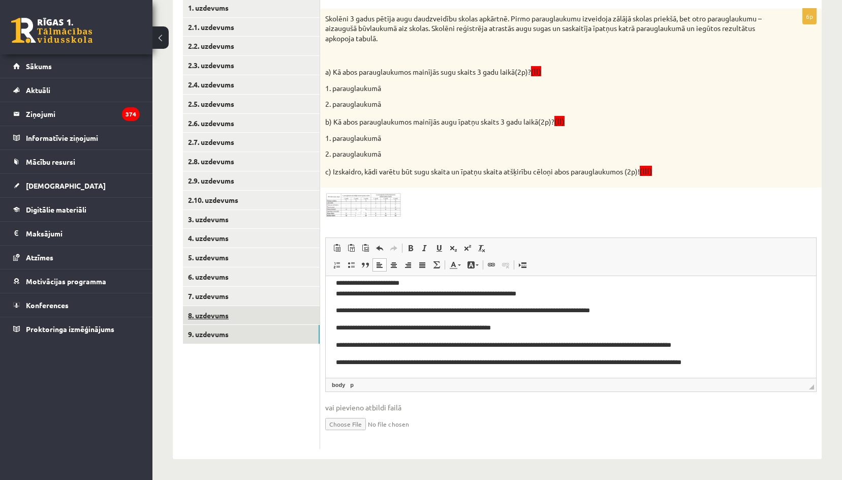
click at [211, 313] on link "8. uzdevums" at bounding box center [251, 315] width 137 height 19
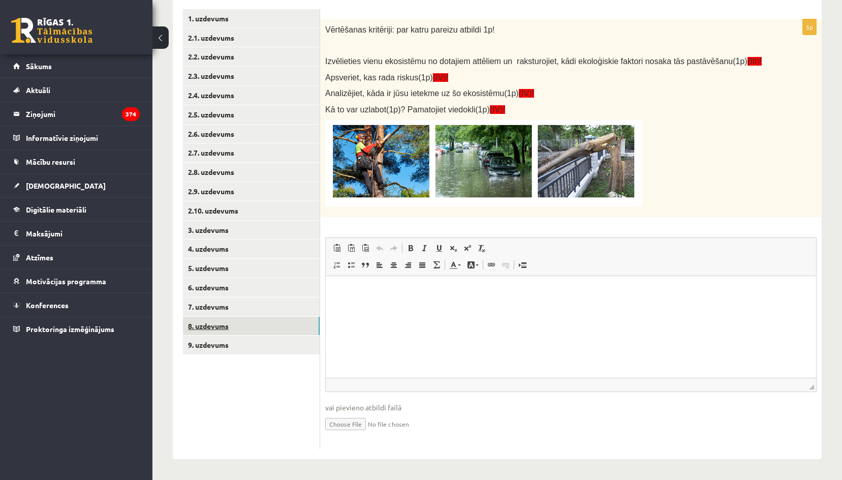
scroll to position [0, 0]
click at [229, 346] on link "9. uzdevums" at bounding box center [251, 345] width 137 height 19
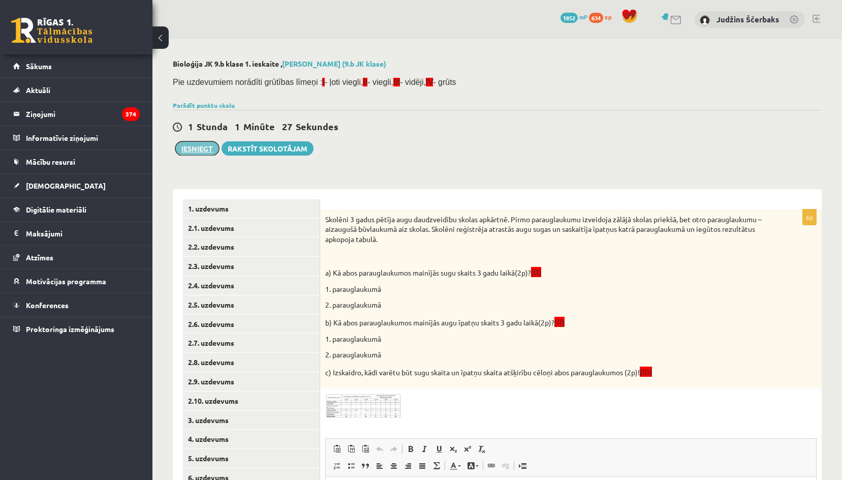
click at [214, 153] on button "Iesniegt" at bounding box center [197, 148] width 44 height 14
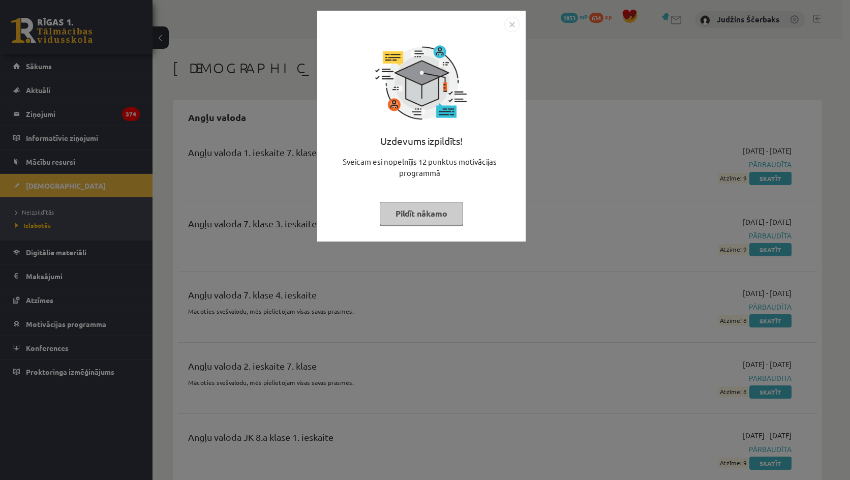
click at [512, 27] on img "Close" at bounding box center [511, 24] width 15 height 15
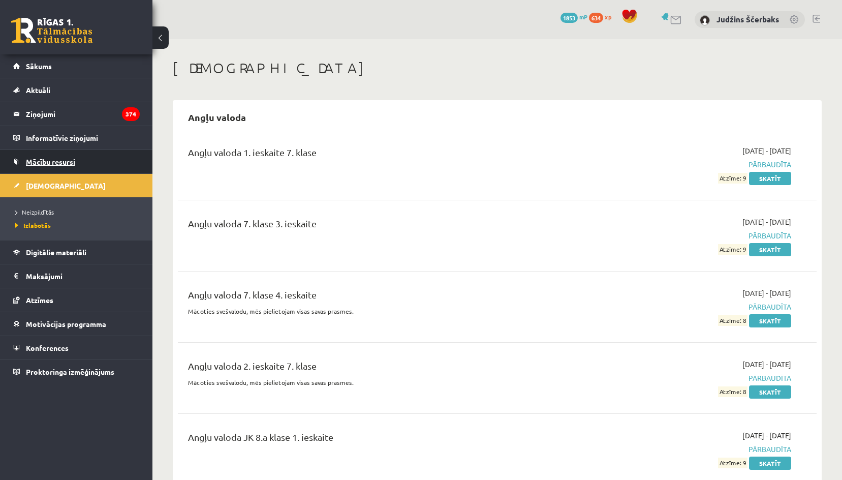
click at [55, 151] on link "Mācību resursi" at bounding box center [76, 161] width 127 height 23
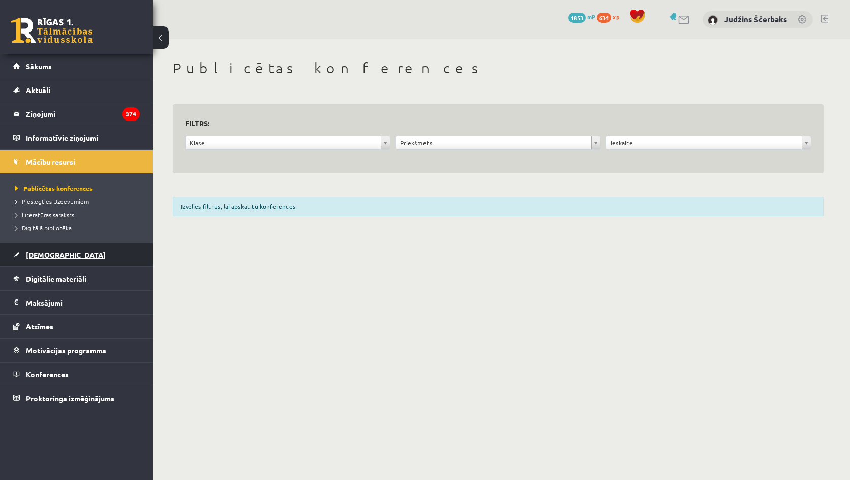
click at [43, 261] on link "[DEMOGRAPHIC_DATA]" at bounding box center [76, 254] width 127 height 23
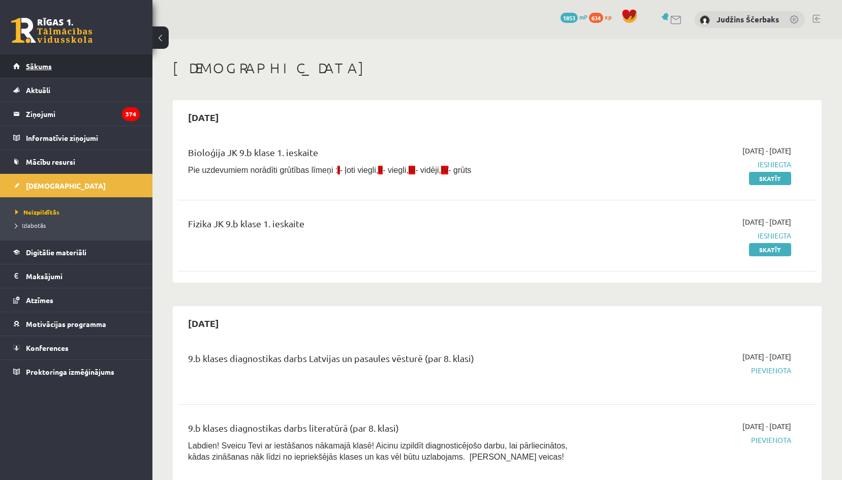
click at [38, 75] on link "Sākums" at bounding box center [76, 65] width 127 height 23
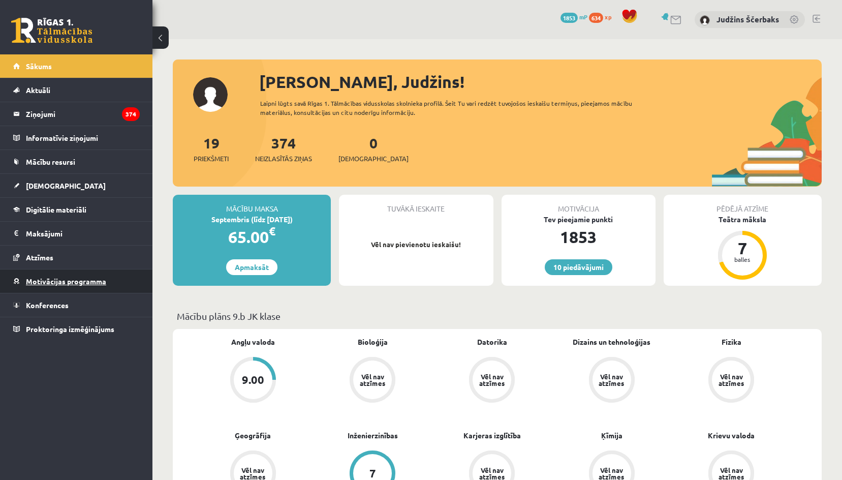
click at [43, 275] on link "Motivācijas programma" at bounding box center [76, 280] width 127 height 23
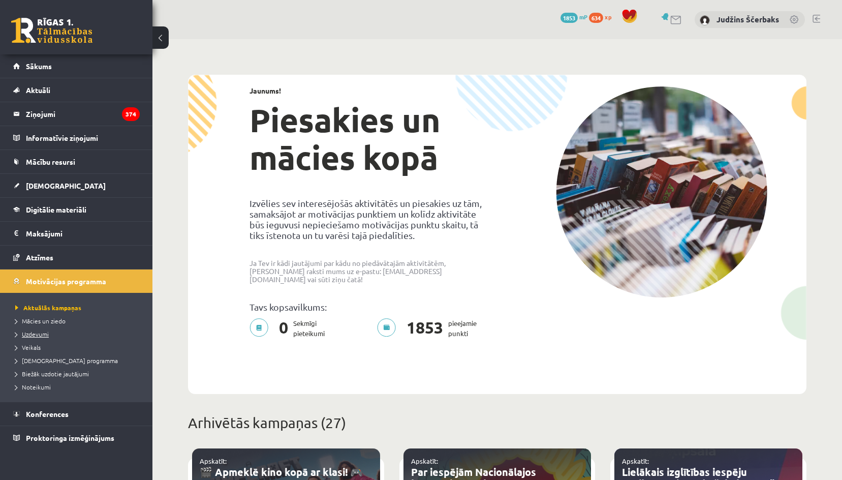
click at [35, 331] on span "Uzdevumi" at bounding box center [32, 334] width 34 height 8
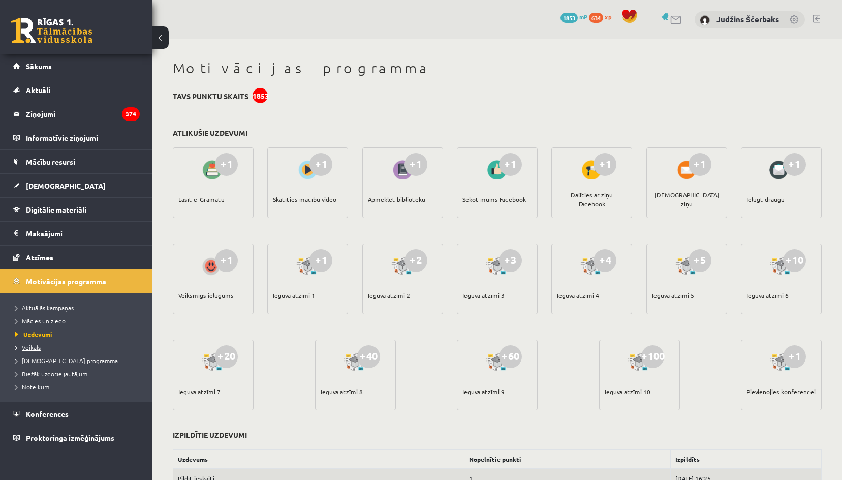
click at [37, 344] on span "Veikals" at bounding box center [27, 347] width 25 height 8
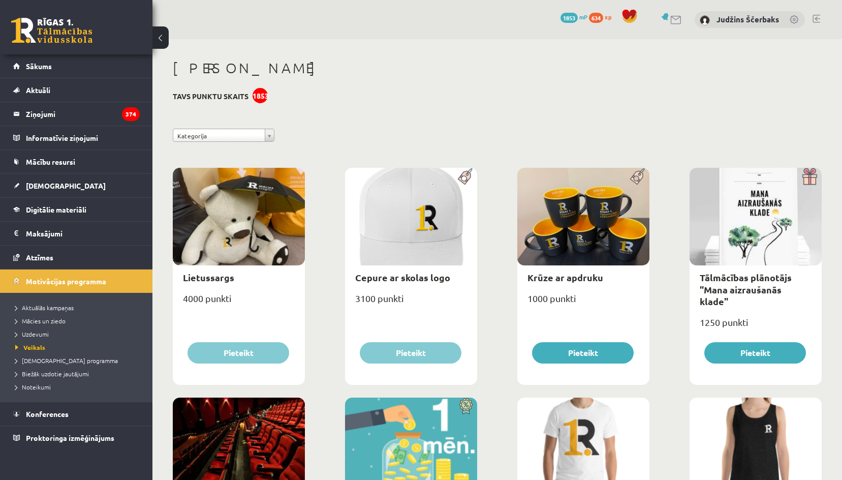
click at [49, 29] on link at bounding box center [51, 30] width 81 height 25
